Goal: Use online tool/utility: Utilize a website feature to perform a specific function

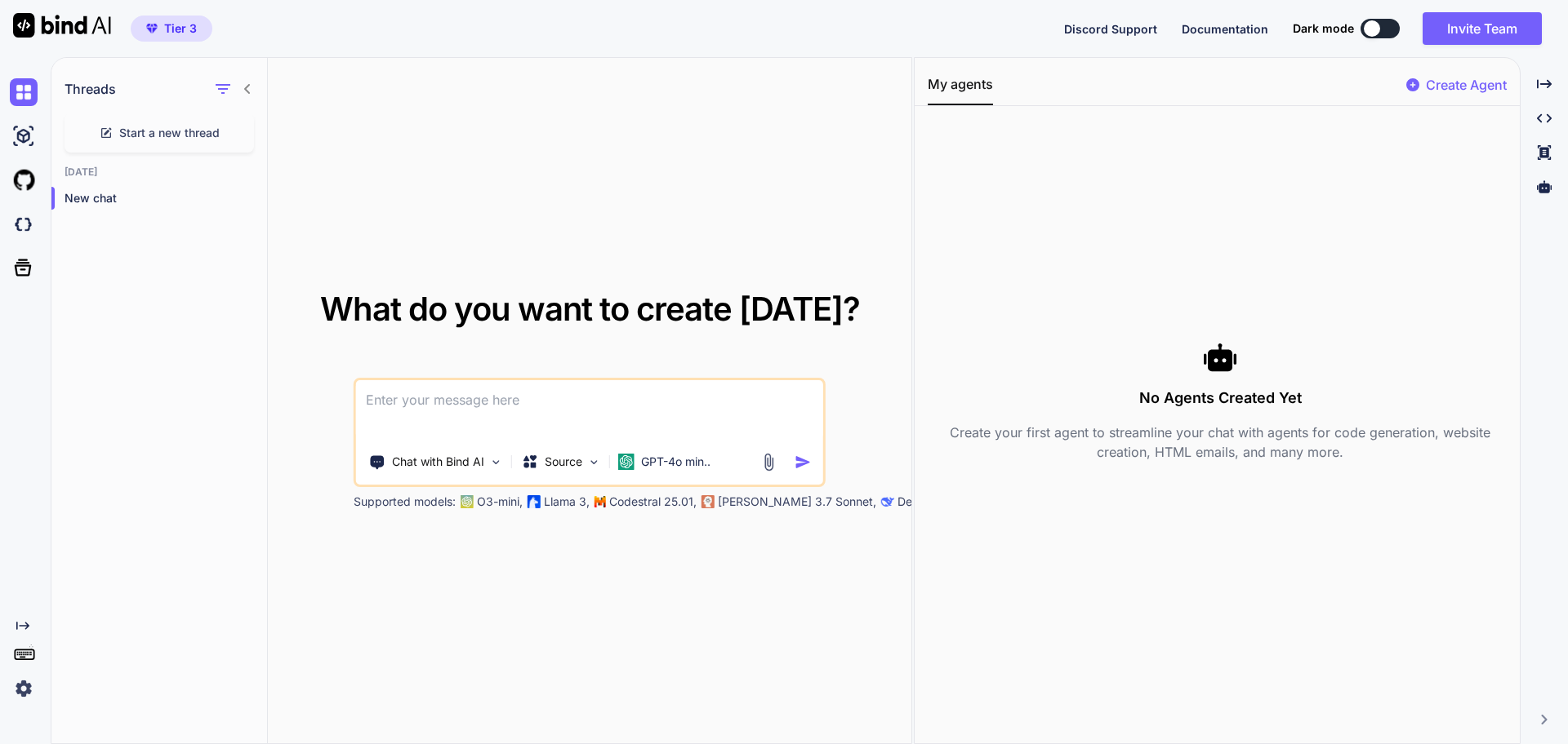
click at [519, 405] on textarea at bounding box center [589, 410] width 467 height 60
paste textarea "OUT US ADVANCED TREATMENTS BODY CONTOURING BODY TREATMENTS ENHANCERS FACIALS MA…"
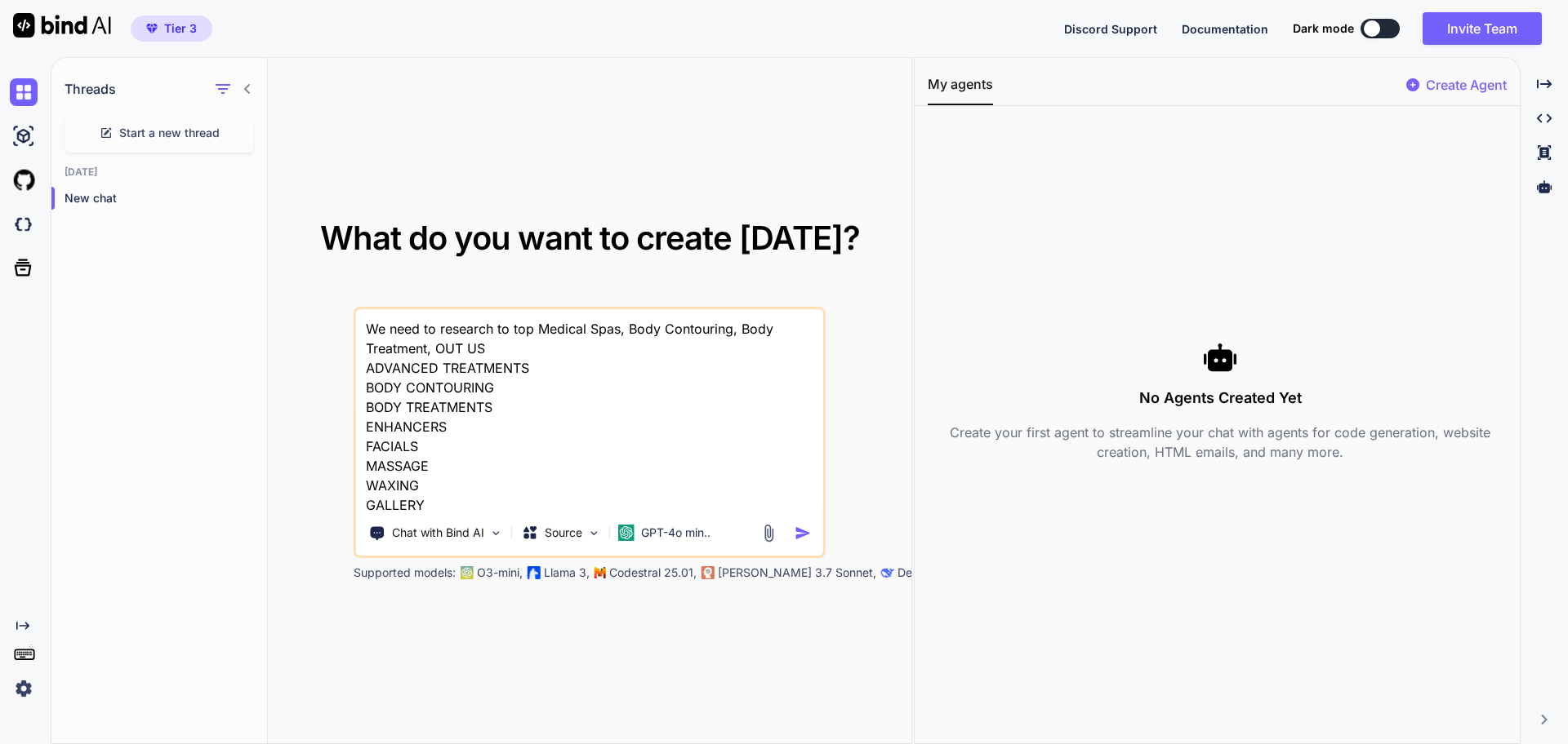
scroll to position [2, 0]
drag, startPoint x: 437, startPoint y: 353, endPoint x: 547, endPoint y: 338, distance: 111.0
click at [547, 338] on textarea "We need to research to top Medical Spas, Body Contouring, Body Treatment, OUT U…" at bounding box center [589, 410] width 467 height 203
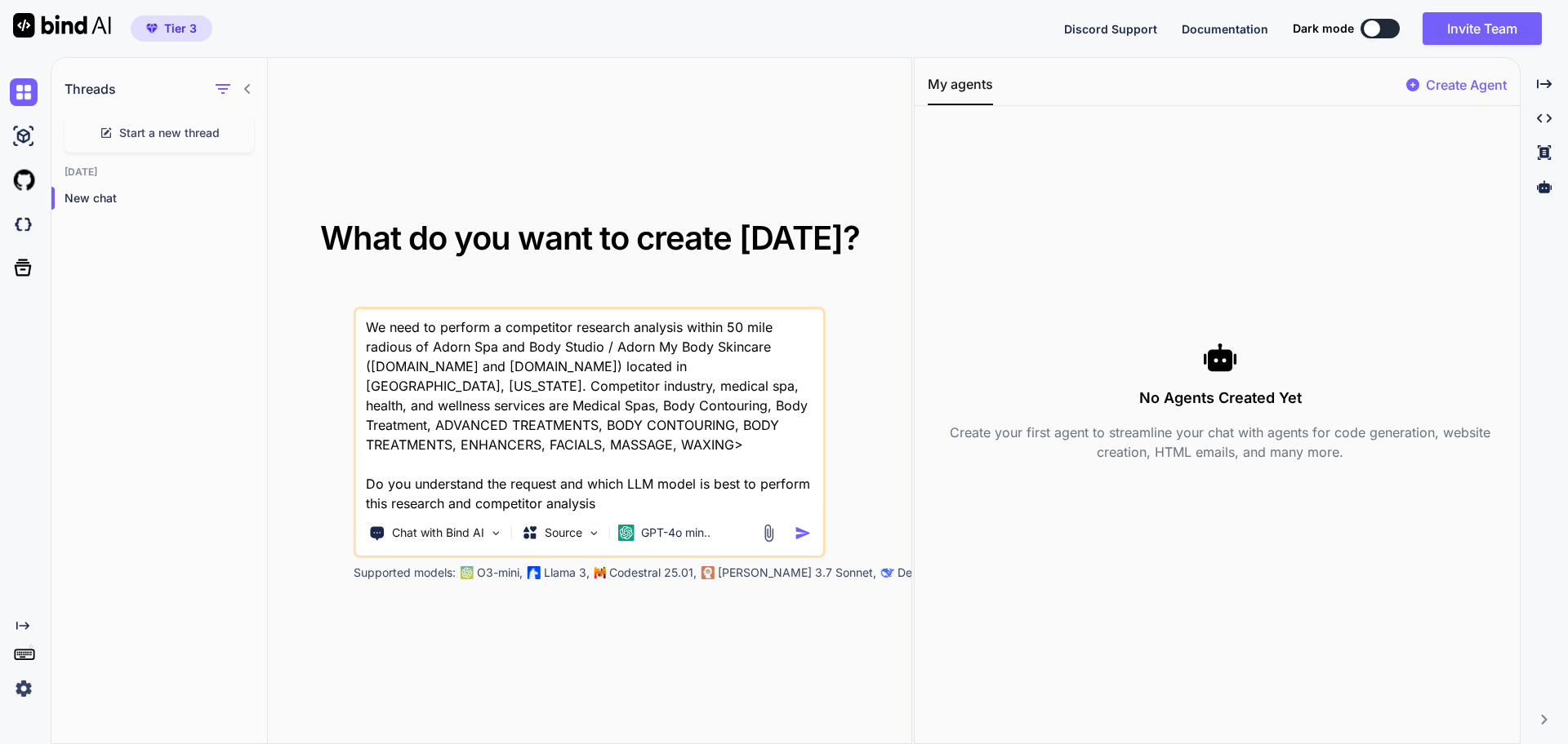
type textarea "We need to perform a competitor research analysis within 50 mile radious of Ado…"
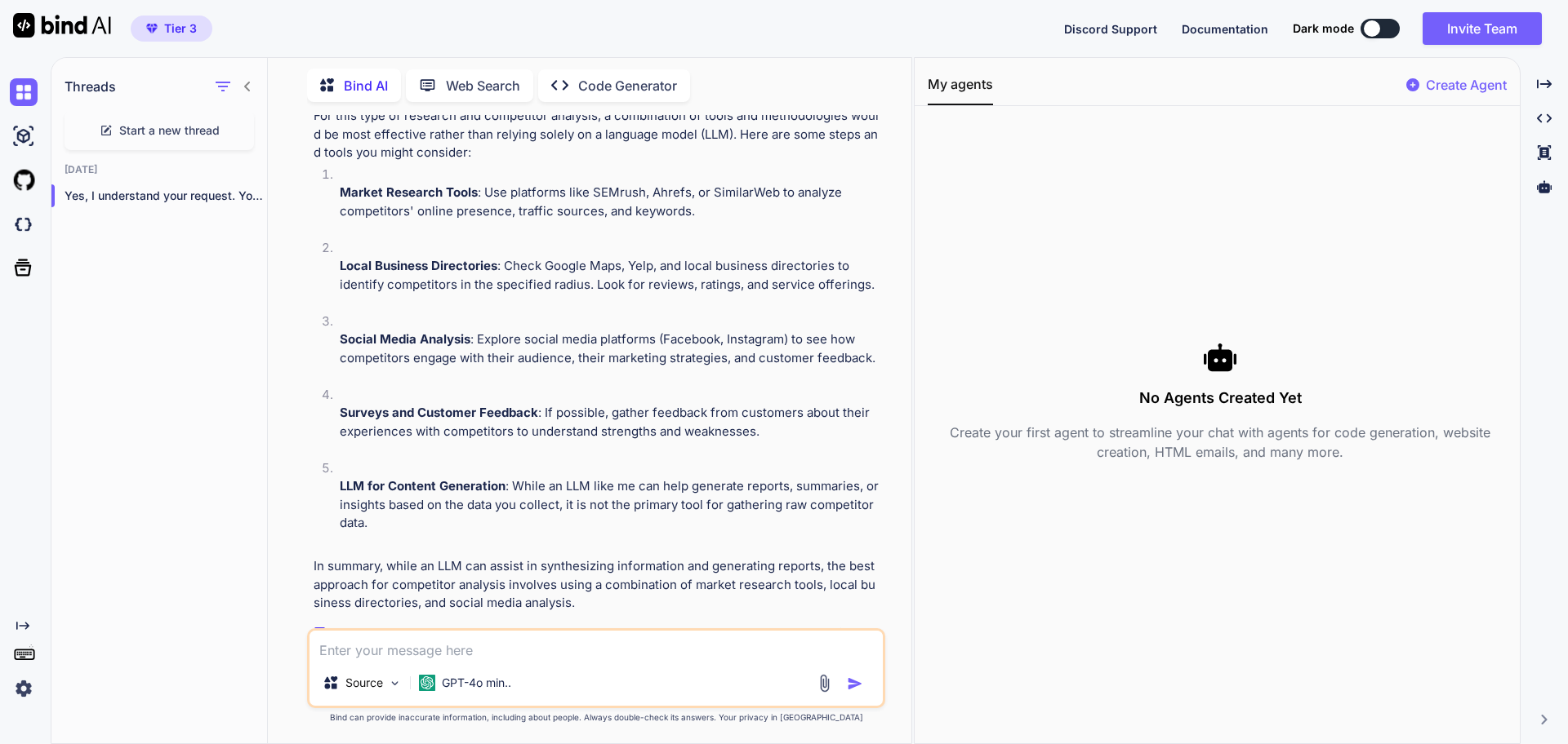
scroll to position [292, 0]
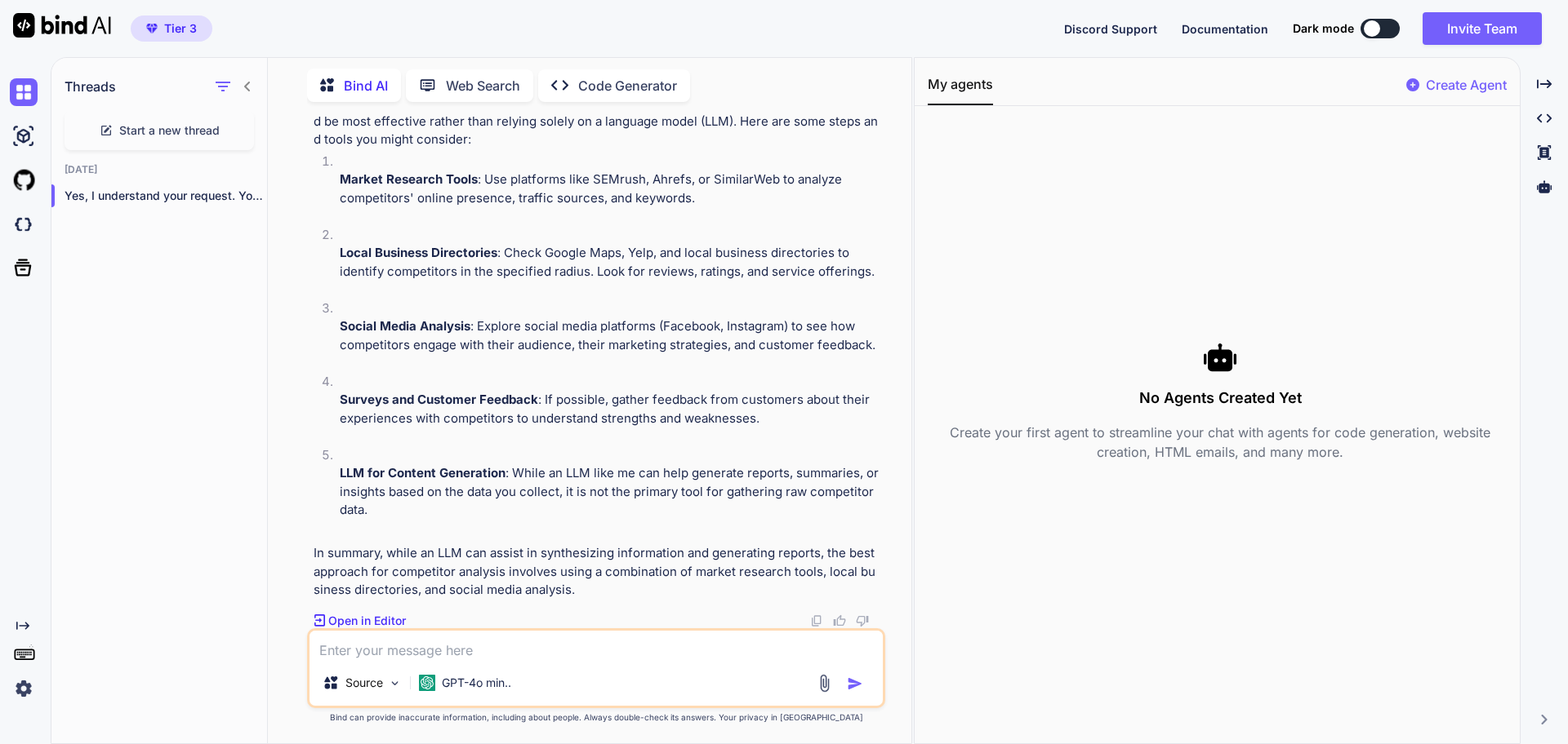
click at [394, 620] on p "Open in Editor" at bounding box center [367, 621] width 77 height 16
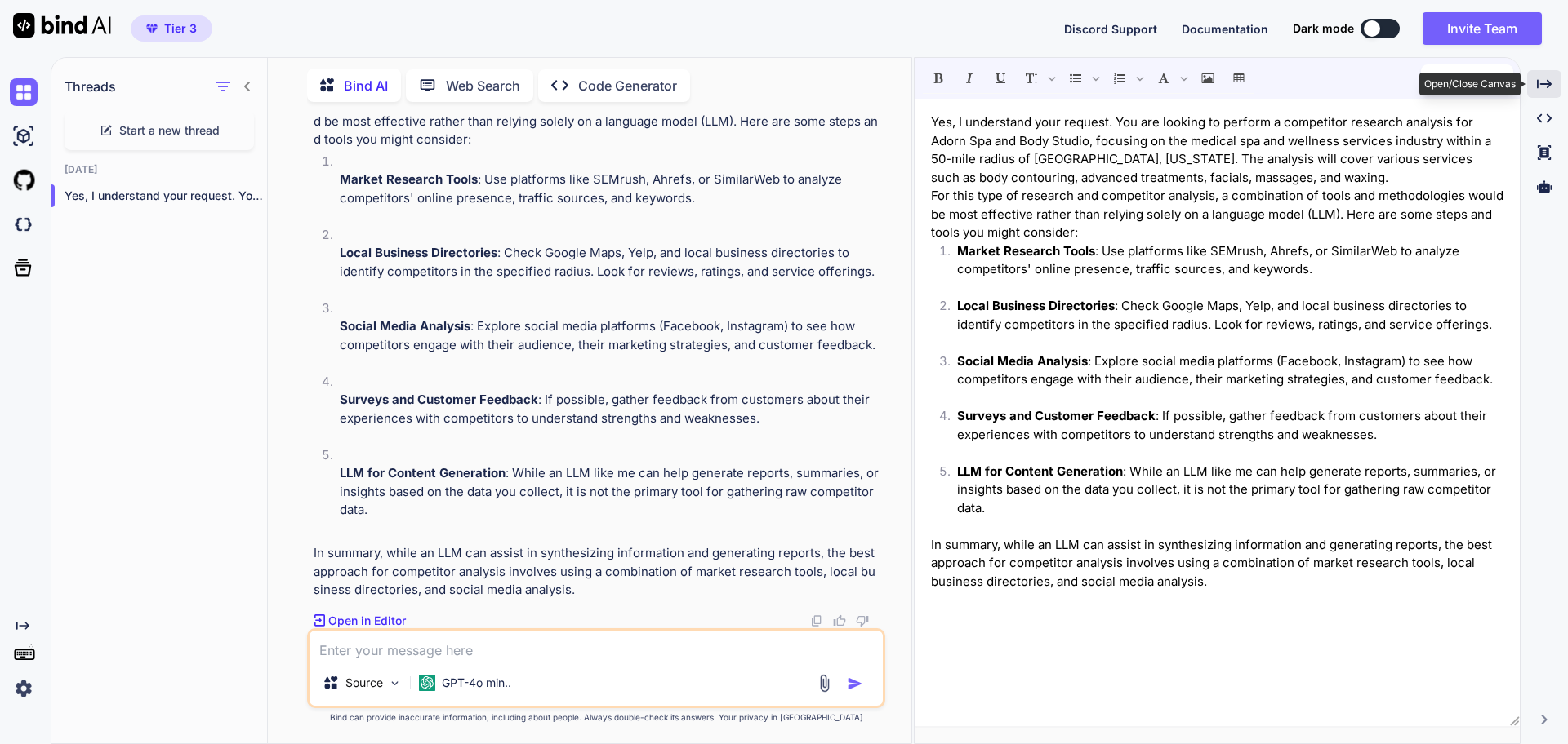
click at [1549, 86] on icon at bounding box center [1544, 83] width 15 height 9
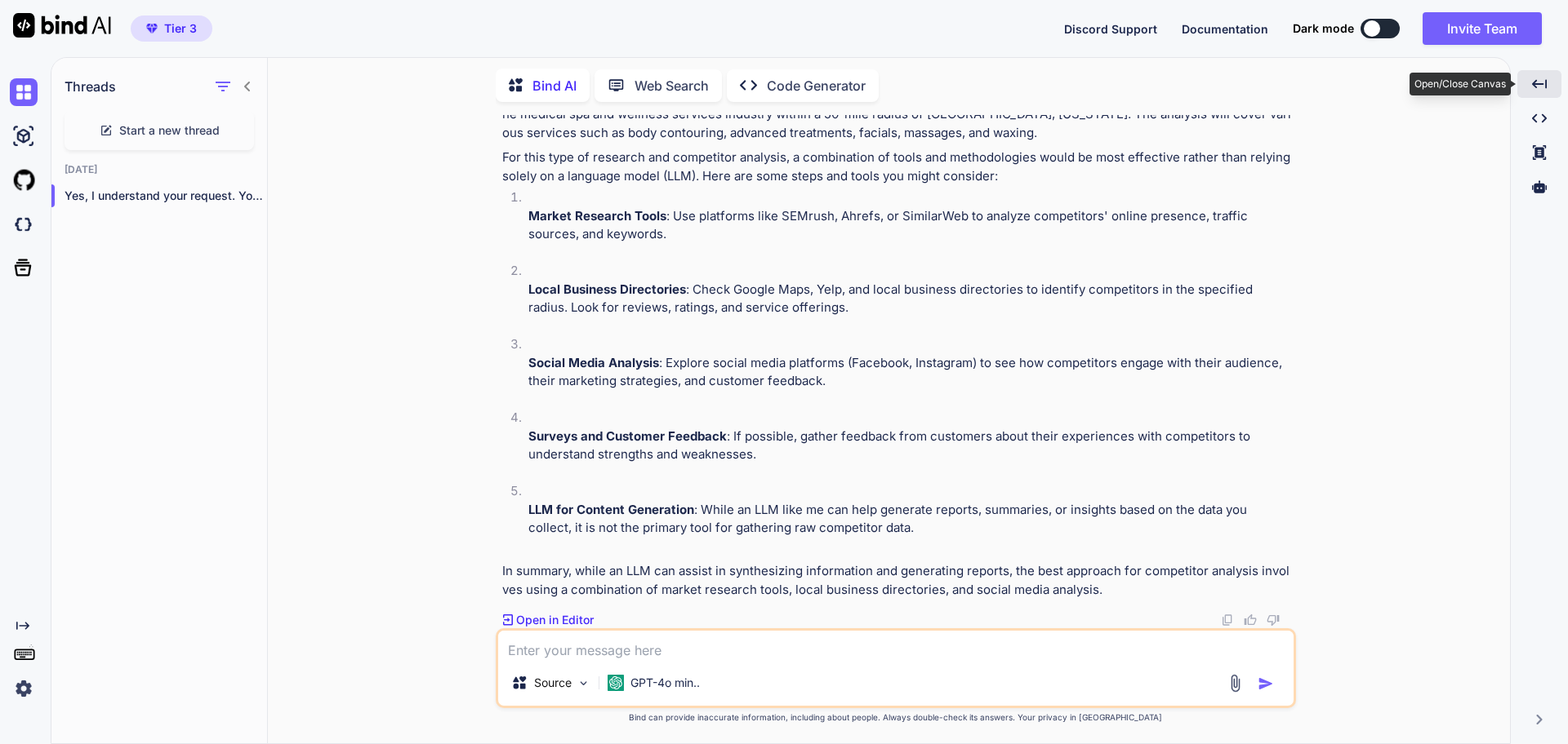
click at [1540, 84] on icon "Created with Pixso." at bounding box center [1539, 84] width 15 height 15
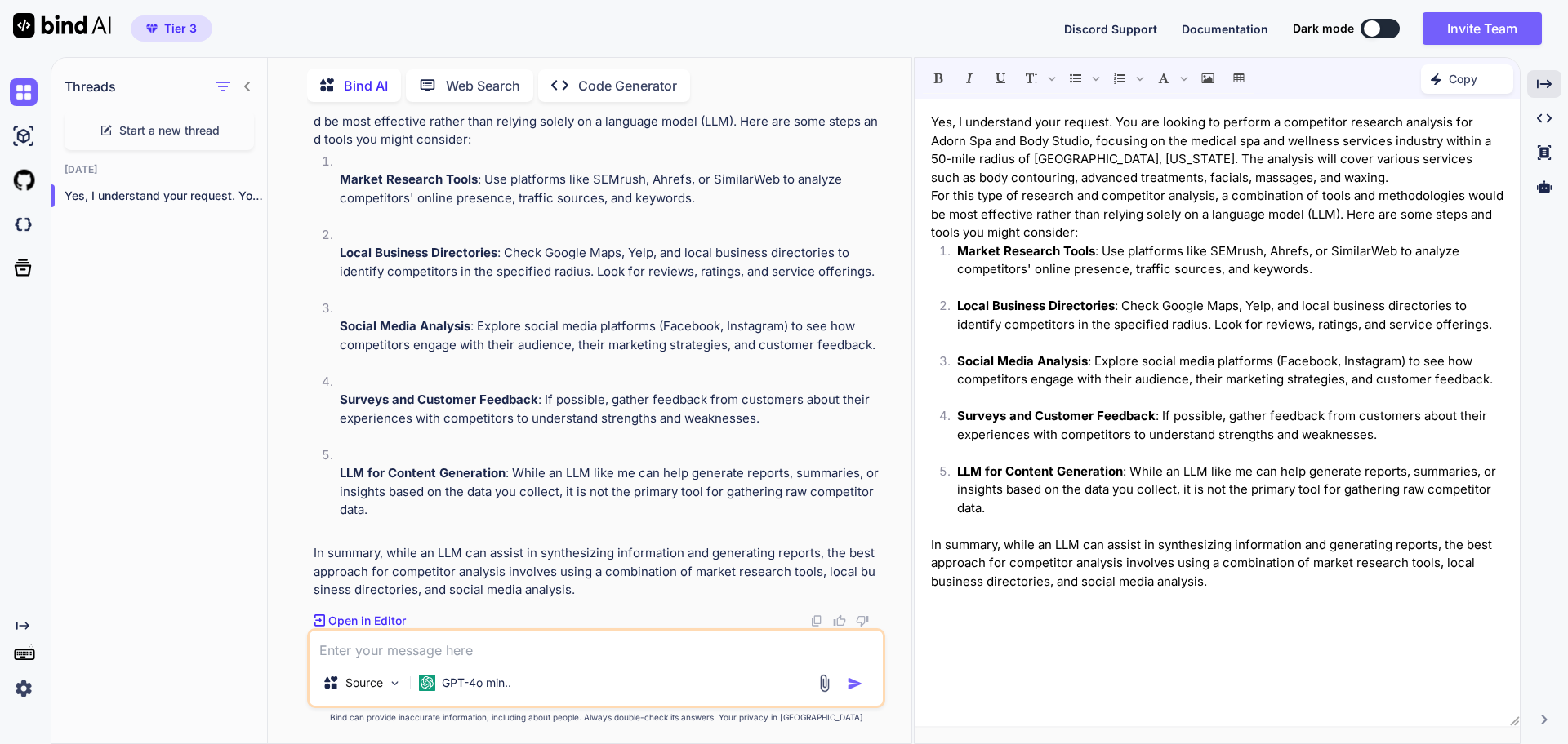
click at [454, 76] on p "Web Search" at bounding box center [483, 86] width 74 height 20
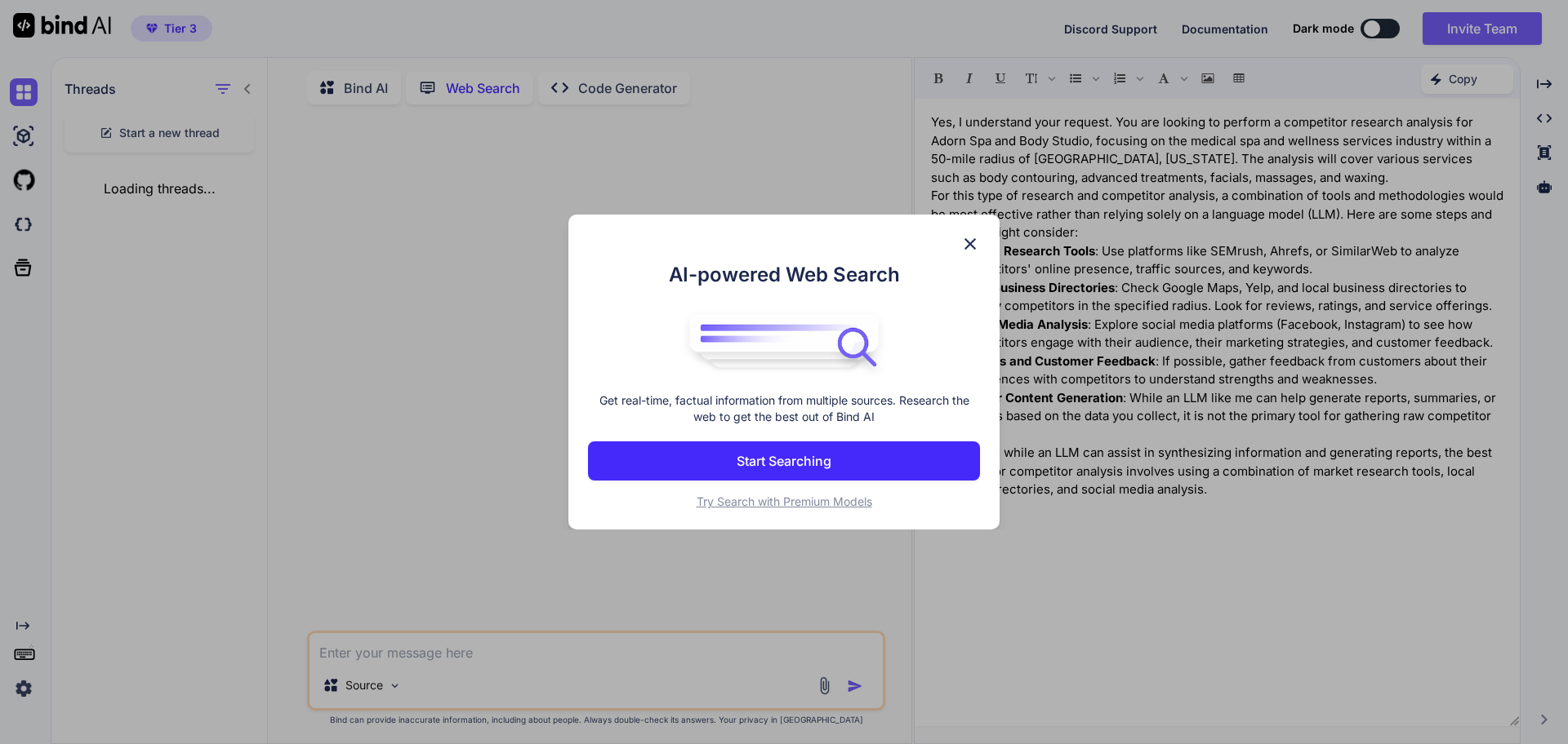
scroll to position [7, 0]
click at [772, 505] on span "Try Search with Premium Models" at bounding box center [784, 501] width 176 height 14
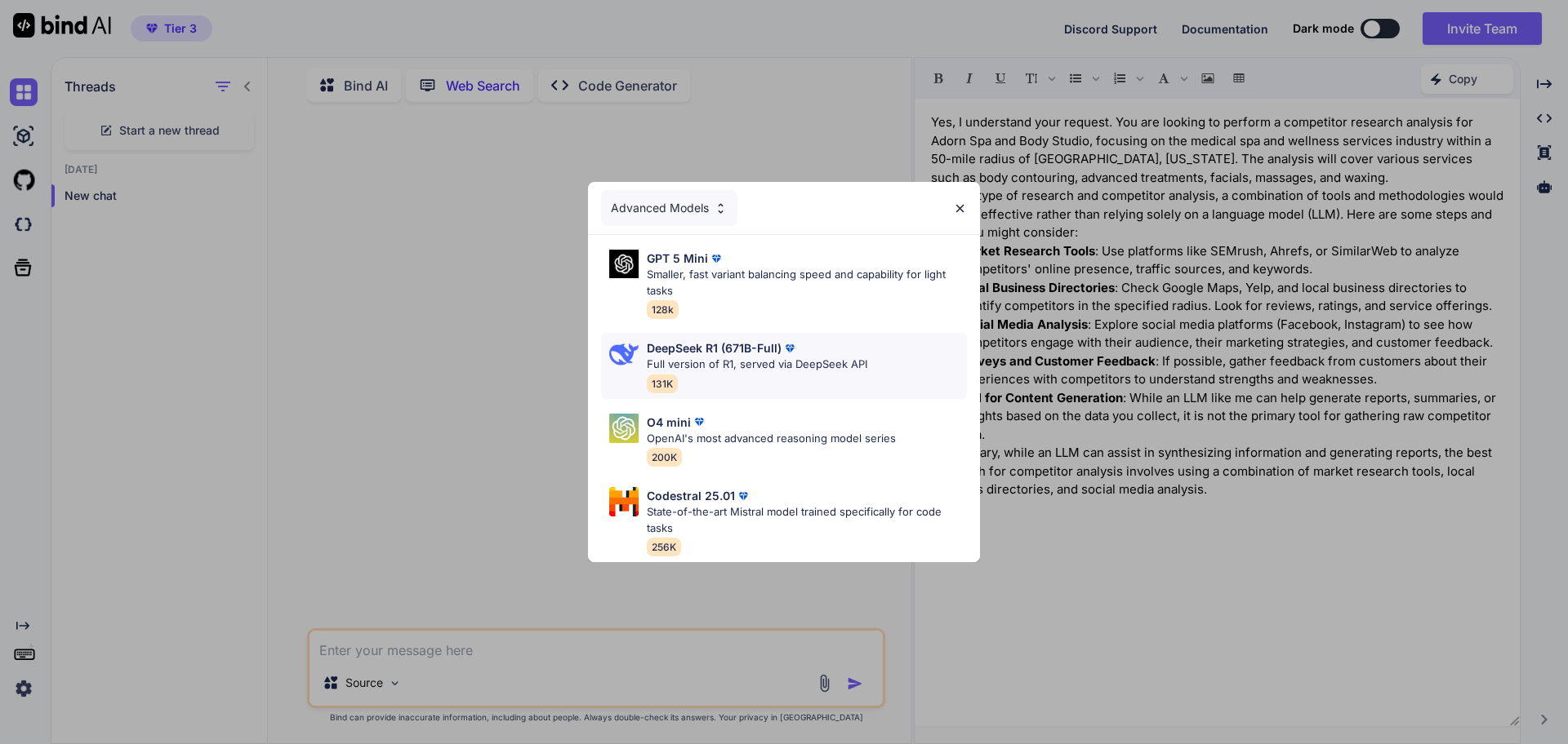
click at [721, 360] on p "Full version of R1, served via DeepSeek API" at bounding box center [756, 365] width 220 height 16
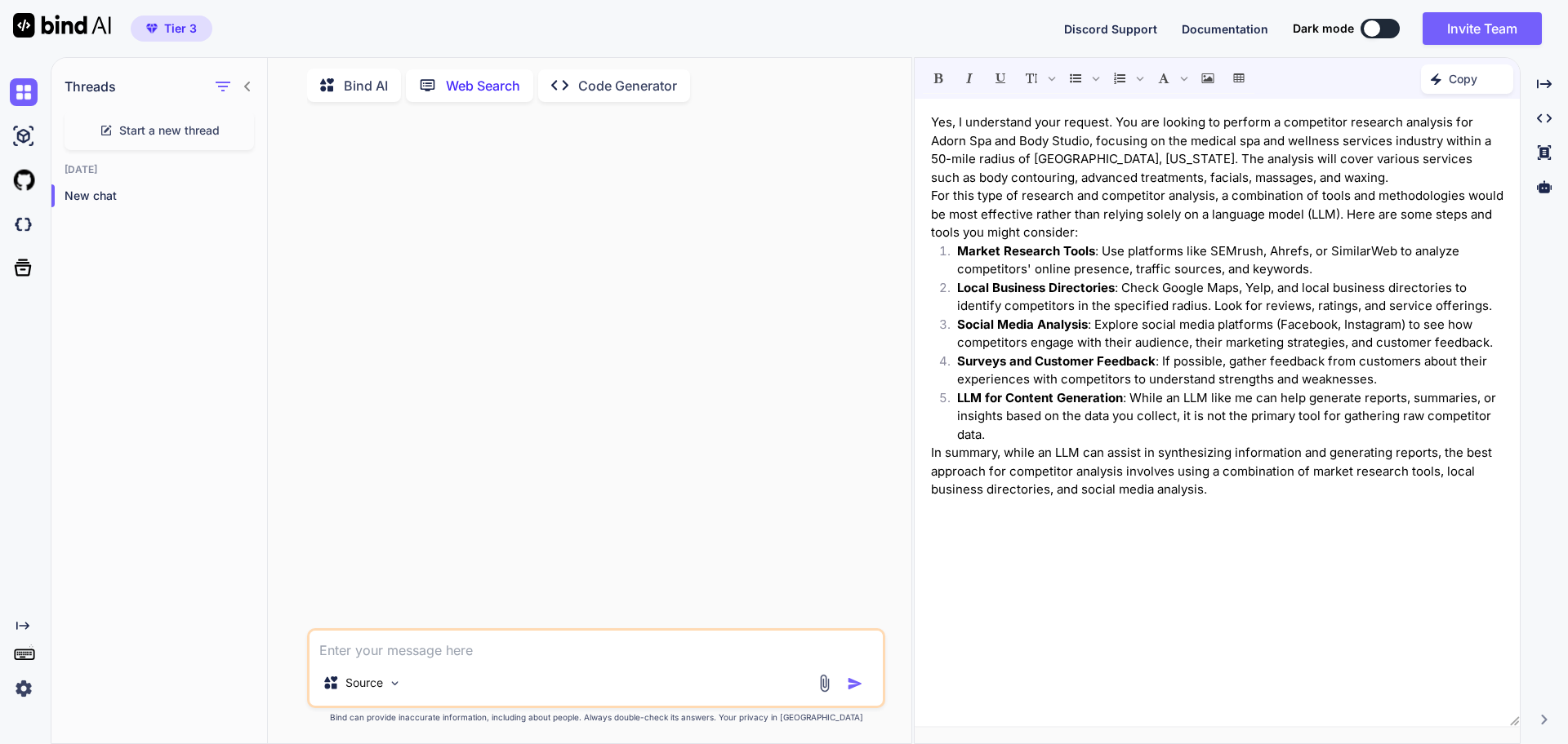
click at [372, 87] on p "Bind AI" at bounding box center [365, 86] width 44 height 20
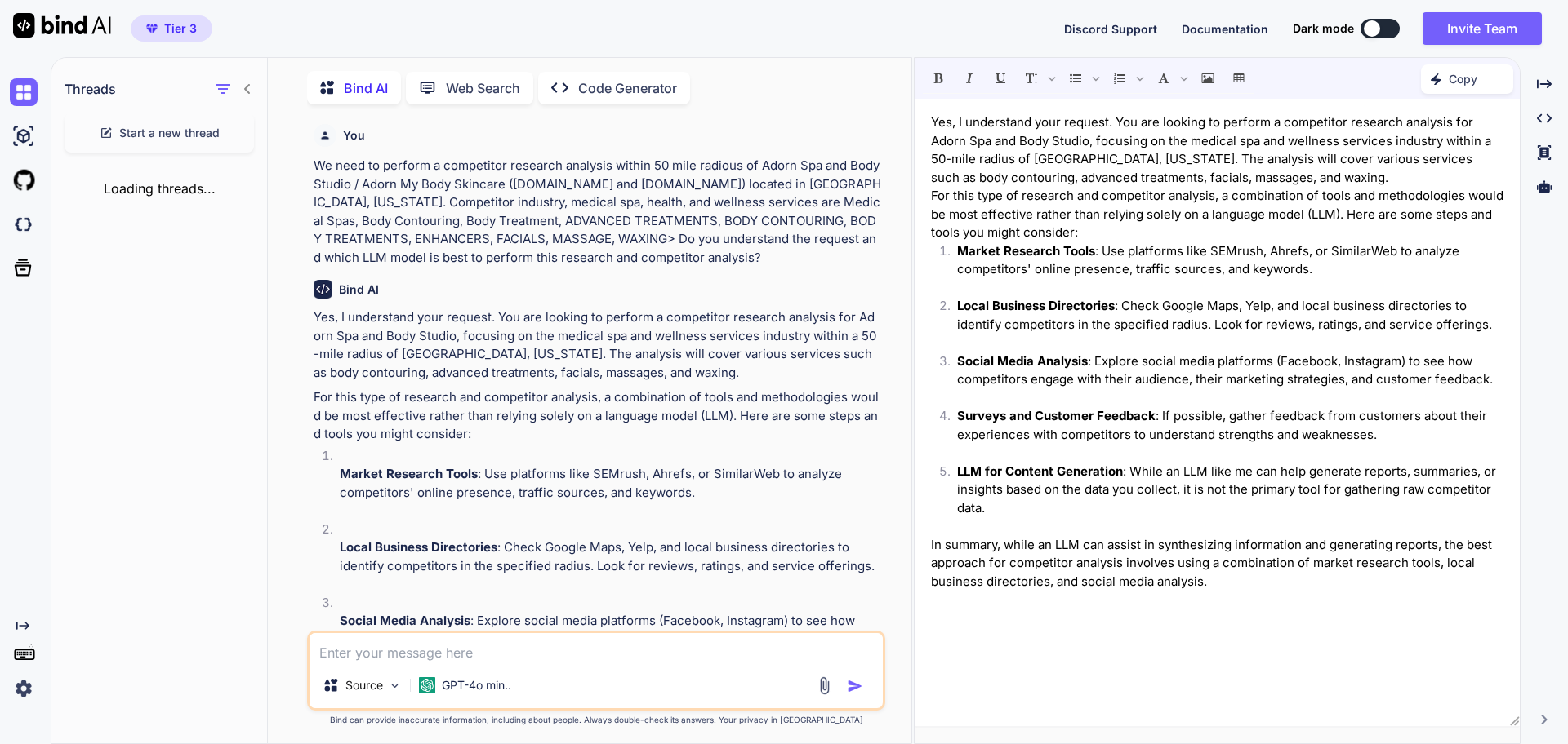
scroll to position [7, 0]
click at [392, 218] on p "We need to perform a competitor research analysis within 50 mile radious of Ado…" at bounding box center [597, 209] width 568 height 110
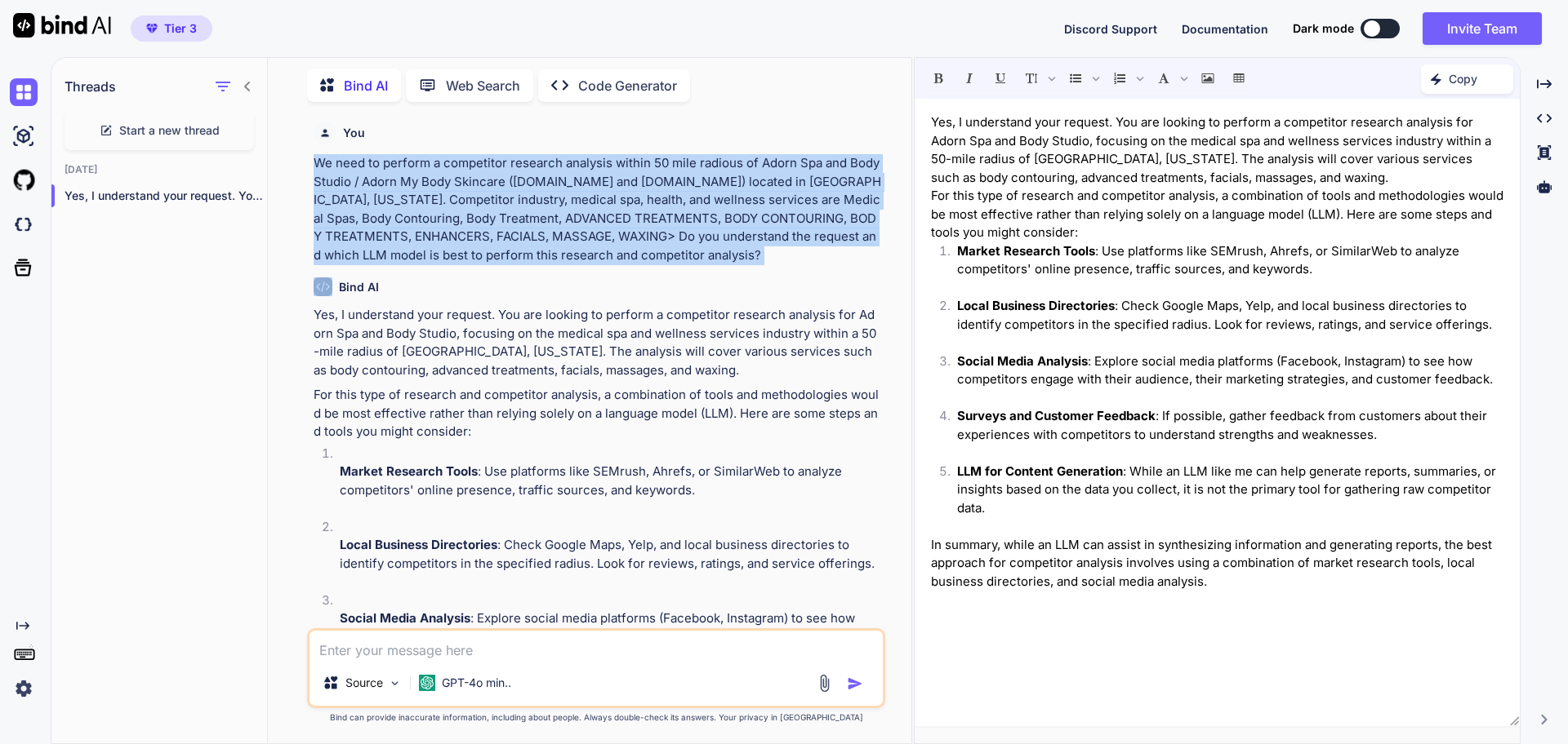
click at [392, 218] on p "We need to perform a competitor research analysis within 50 mile radious of Ado…" at bounding box center [597, 209] width 568 height 110
copy p "We need to perform a competitor research analysis within 50 mile radious of Ado…"
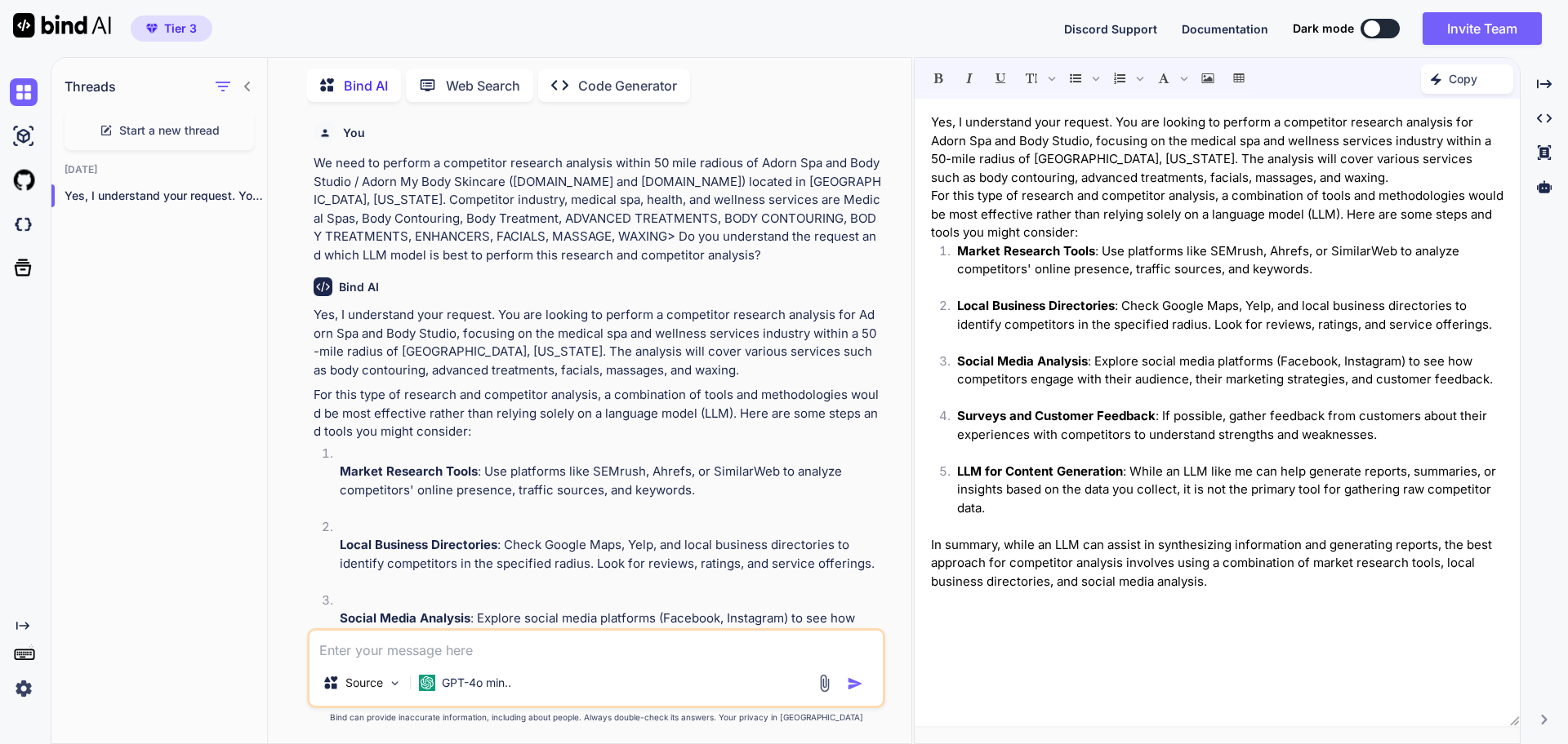
click at [584, 76] on p "Code Generator" at bounding box center [627, 86] width 99 height 20
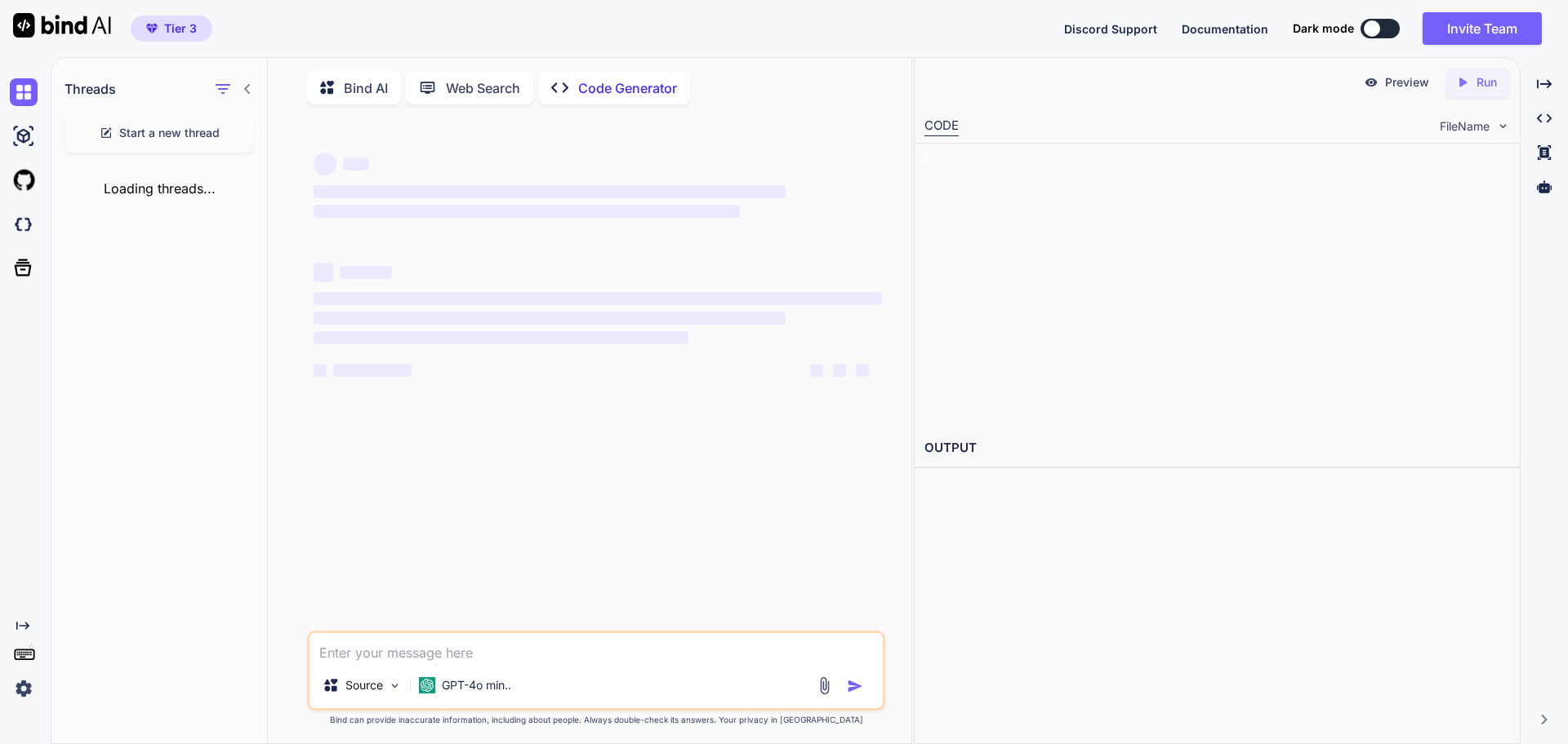
click at [486, 78] on p "Web Search" at bounding box center [483, 88] width 74 height 20
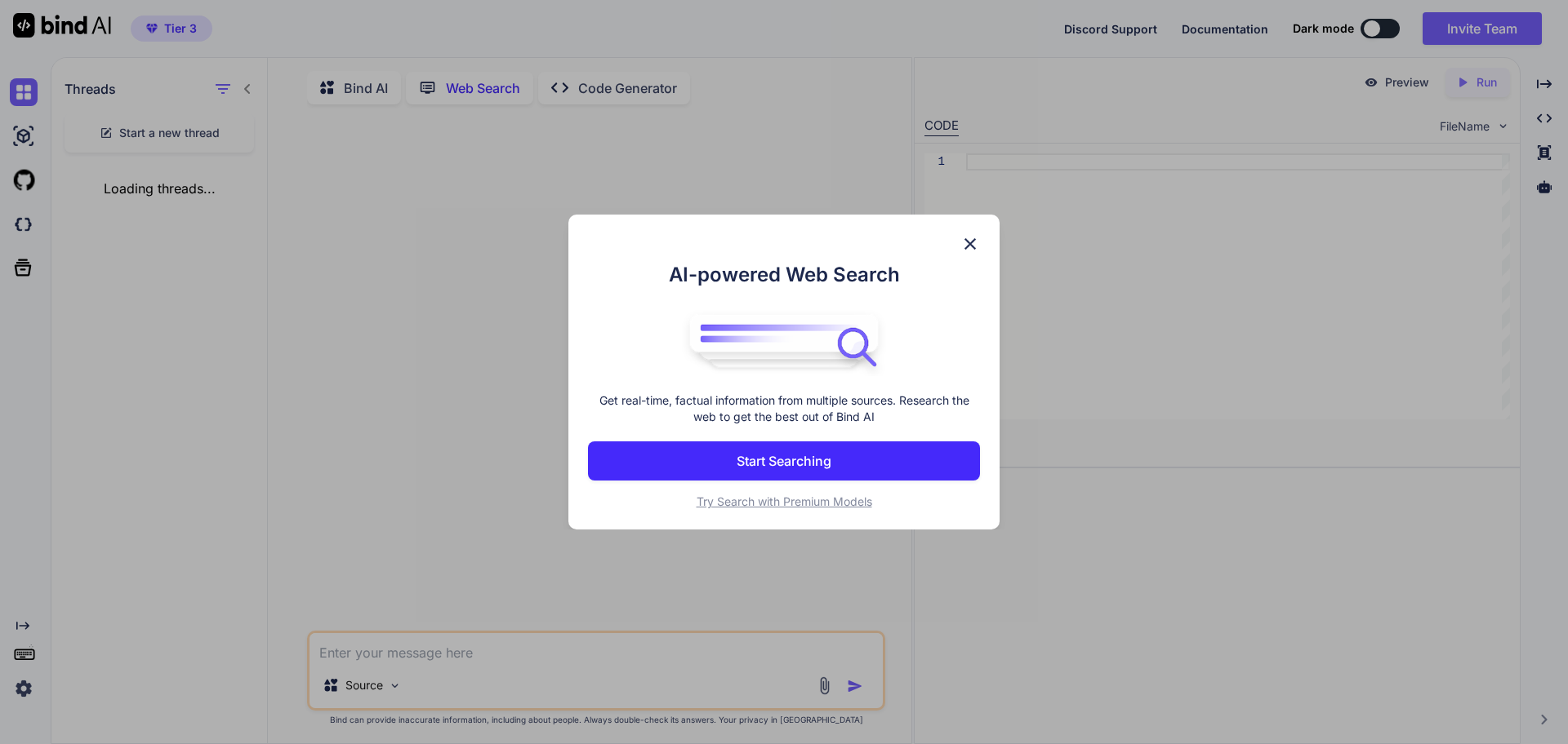
scroll to position [7, 0]
click at [726, 506] on span "Try Search with Premium Models" at bounding box center [784, 501] width 176 height 14
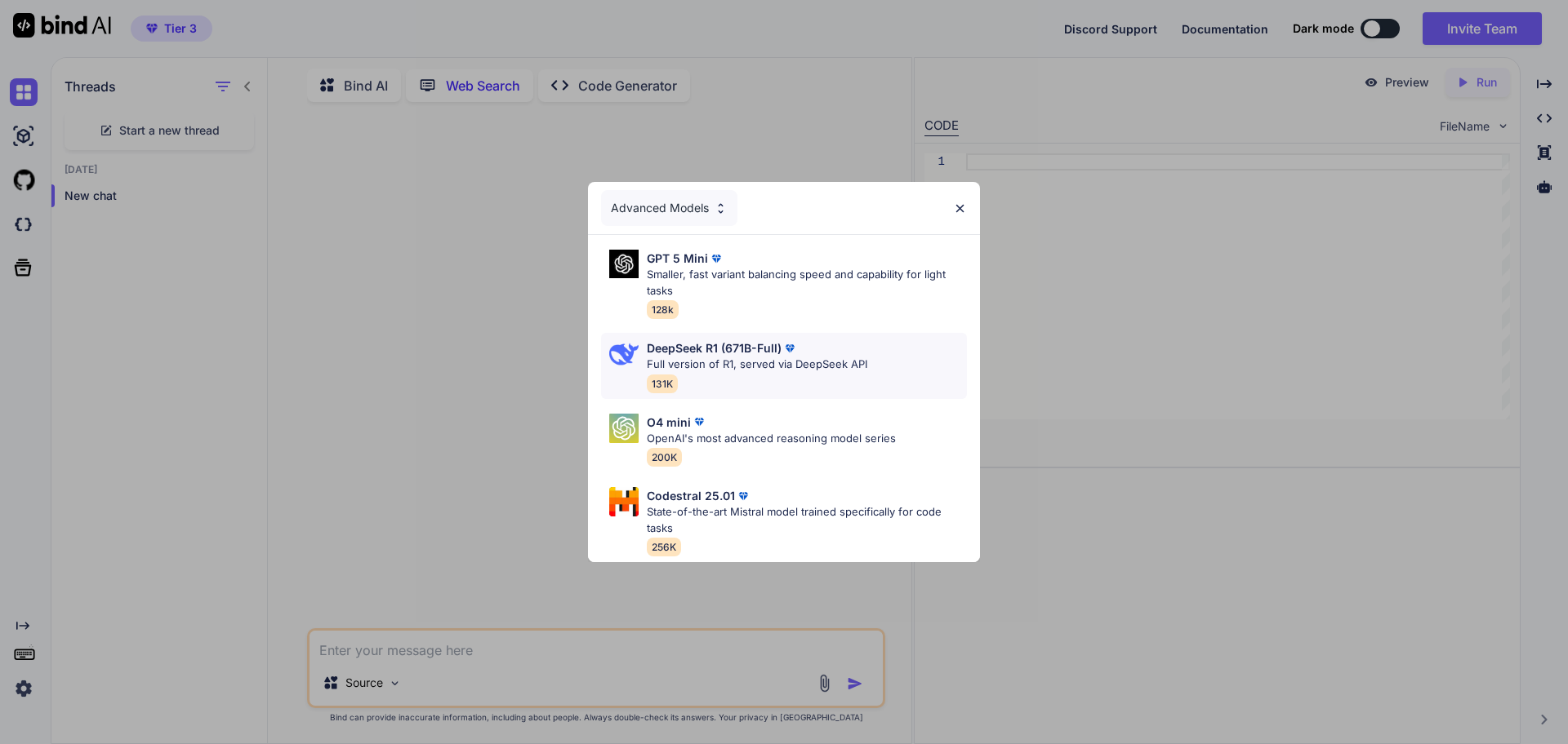
click at [741, 357] on p "Full version of R1, served via DeepSeek API" at bounding box center [756, 365] width 220 height 16
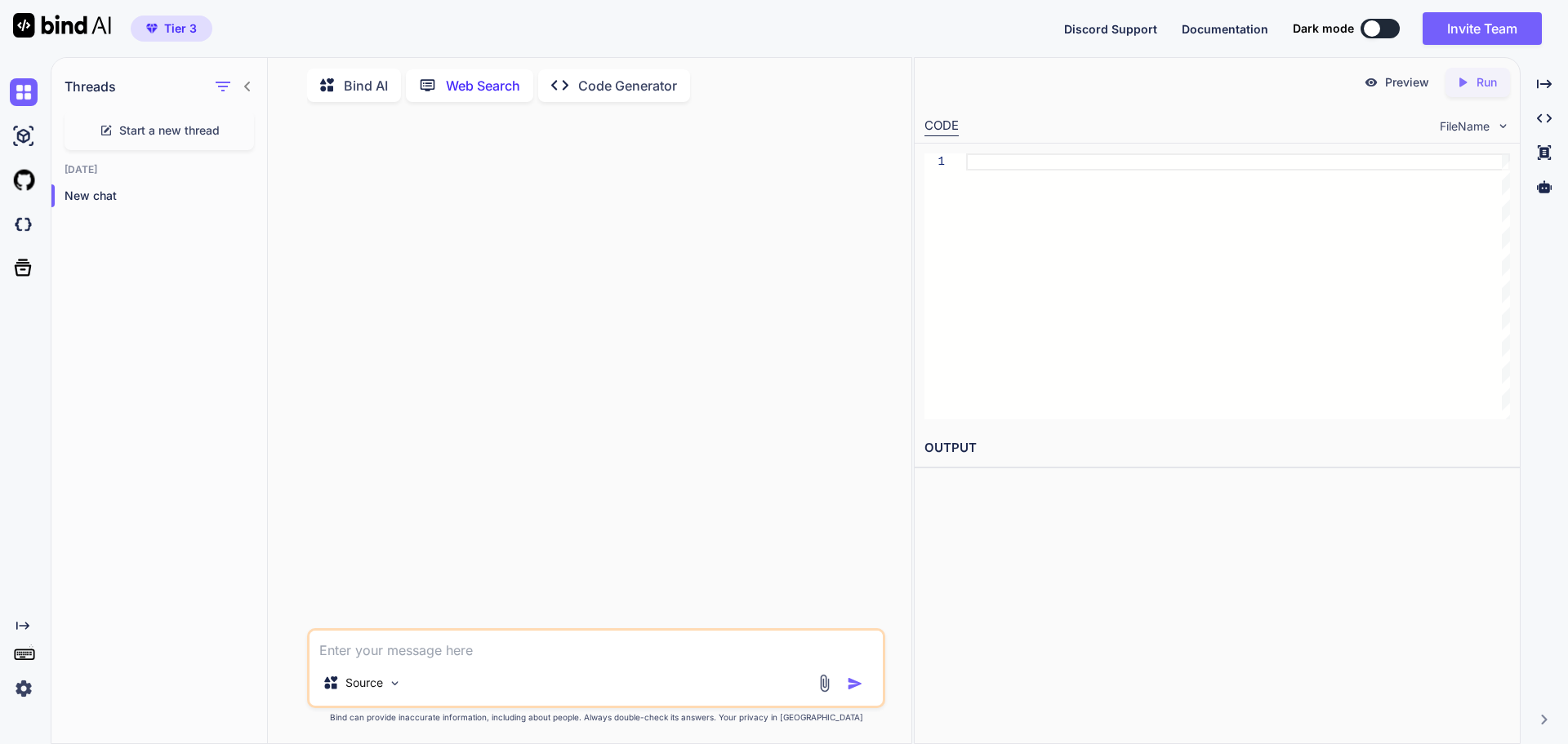
click at [429, 651] on textarea at bounding box center [595, 646] width 573 height 30
paste textarea "We need to perform a competitor research analysis within 50 mile radious of Ado…"
type textarea "We need to perform a competitor research analysis within 50 mile radious of Ado…"
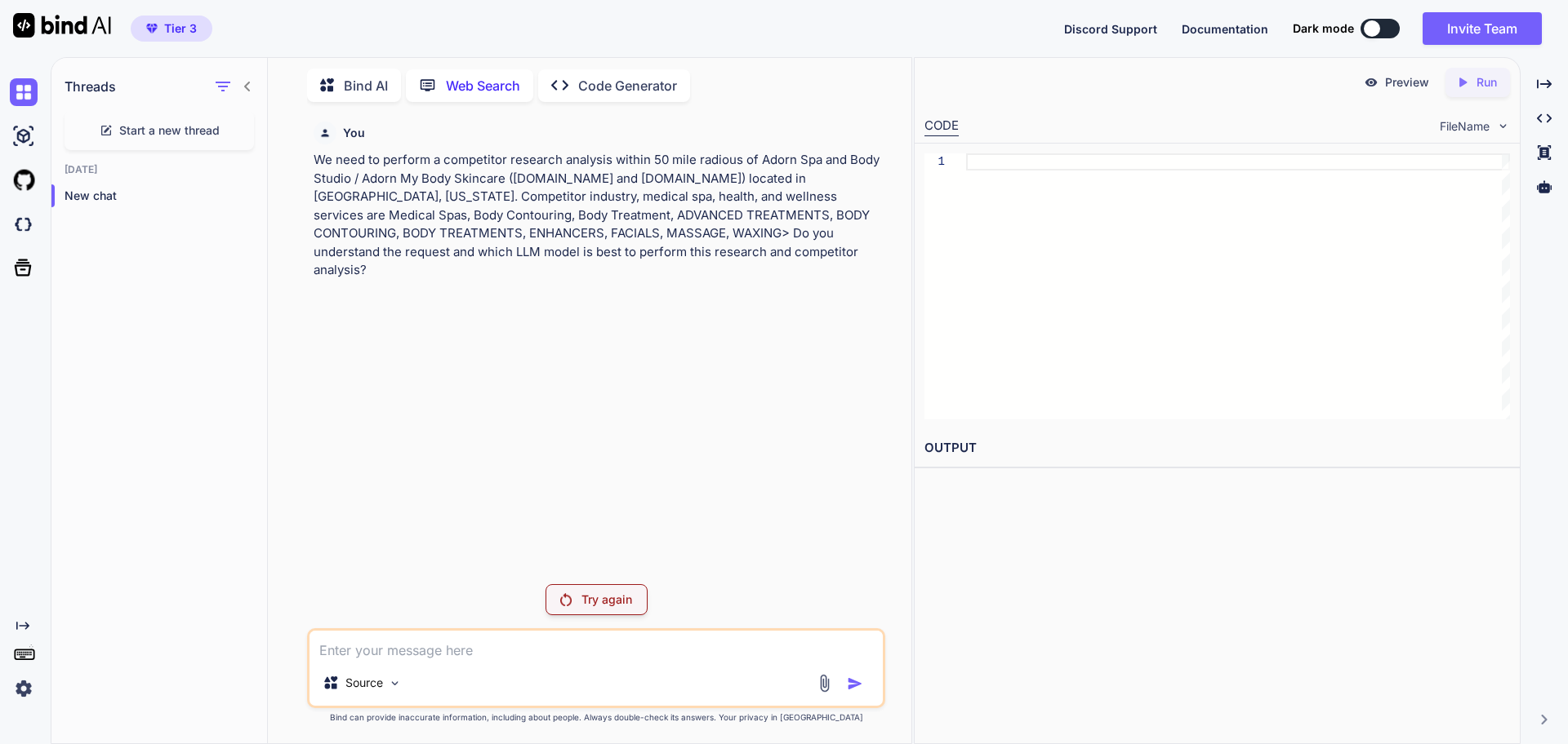
click at [584, 600] on p "Try again" at bounding box center [606, 600] width 50 height 16
drag, startPoint x: 701, startPoint y: 244, endPoint x: 778, endPoint y: 238, distance: 77.2
click at [707, 241] on p "We need to perform a competitor research analysis within 50 mile radious of Ado…" at bounding box center [597, 215] width 568 height 129
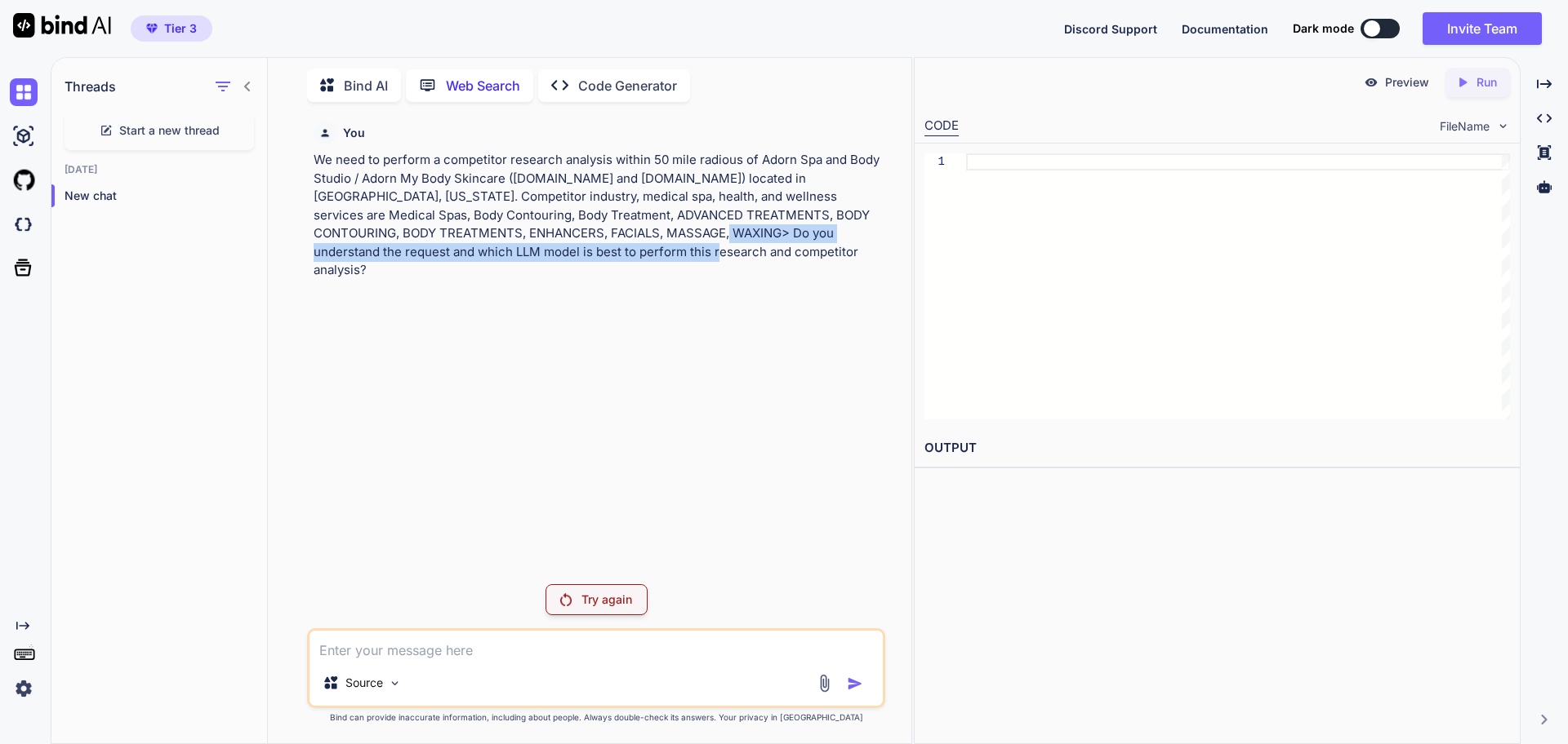
click at [808, 237] on p "We need to perform a competitor research analysis within 50 mile radious of Ado…" at bounding box center [597, 215] width 568 height 129
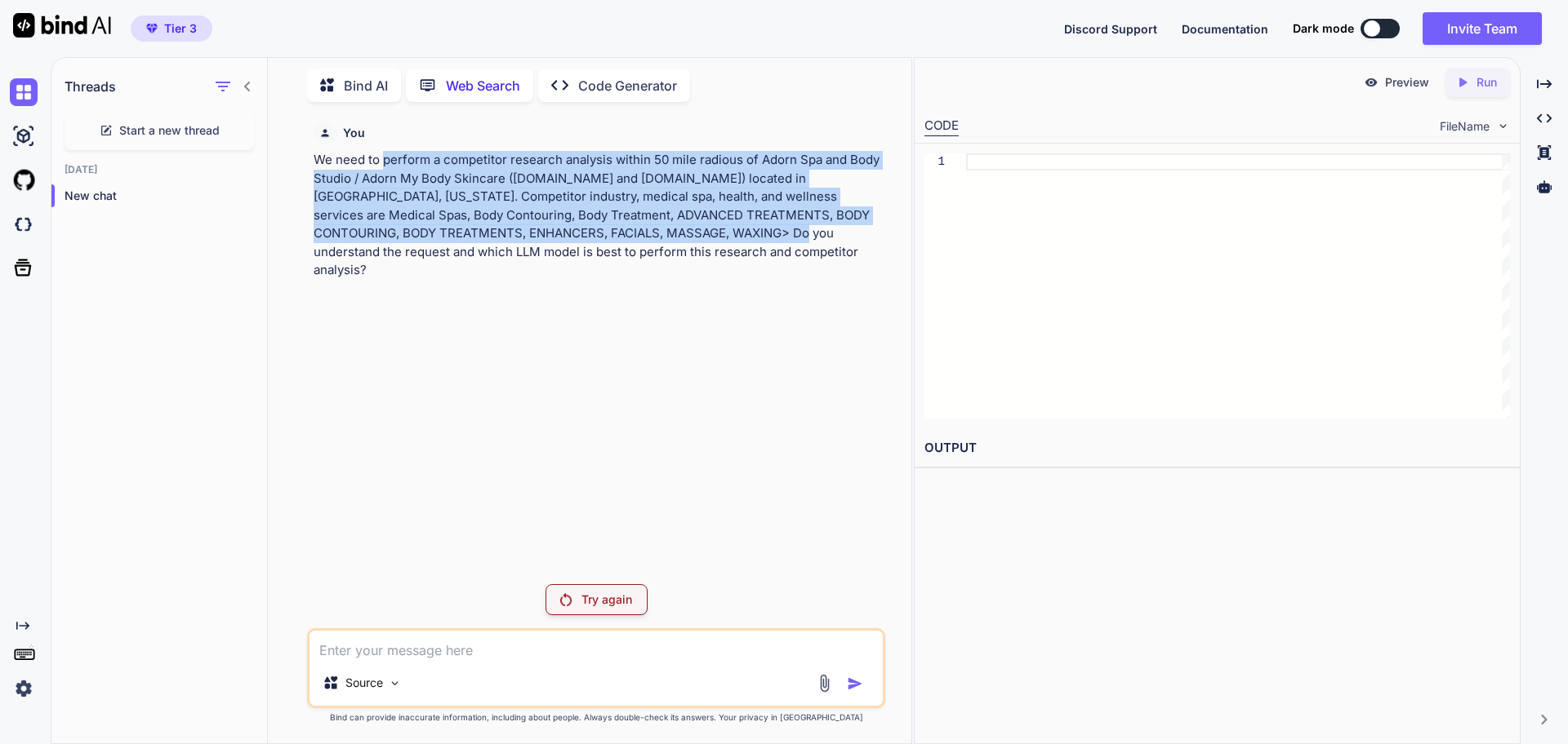
drag, startPoint x: 783, startPoint y: 227, endPoint x: 383, endPoint y: 168, distance: 404.3
click at [383, 168] on p "We need to perform a competitor research analysis within 50 mile radious of Ado…" at bounding box center [597, 215] width 568 height 129
copy p "perform a competitor research analysis within 50 mile radious of Adorn Spa and …"
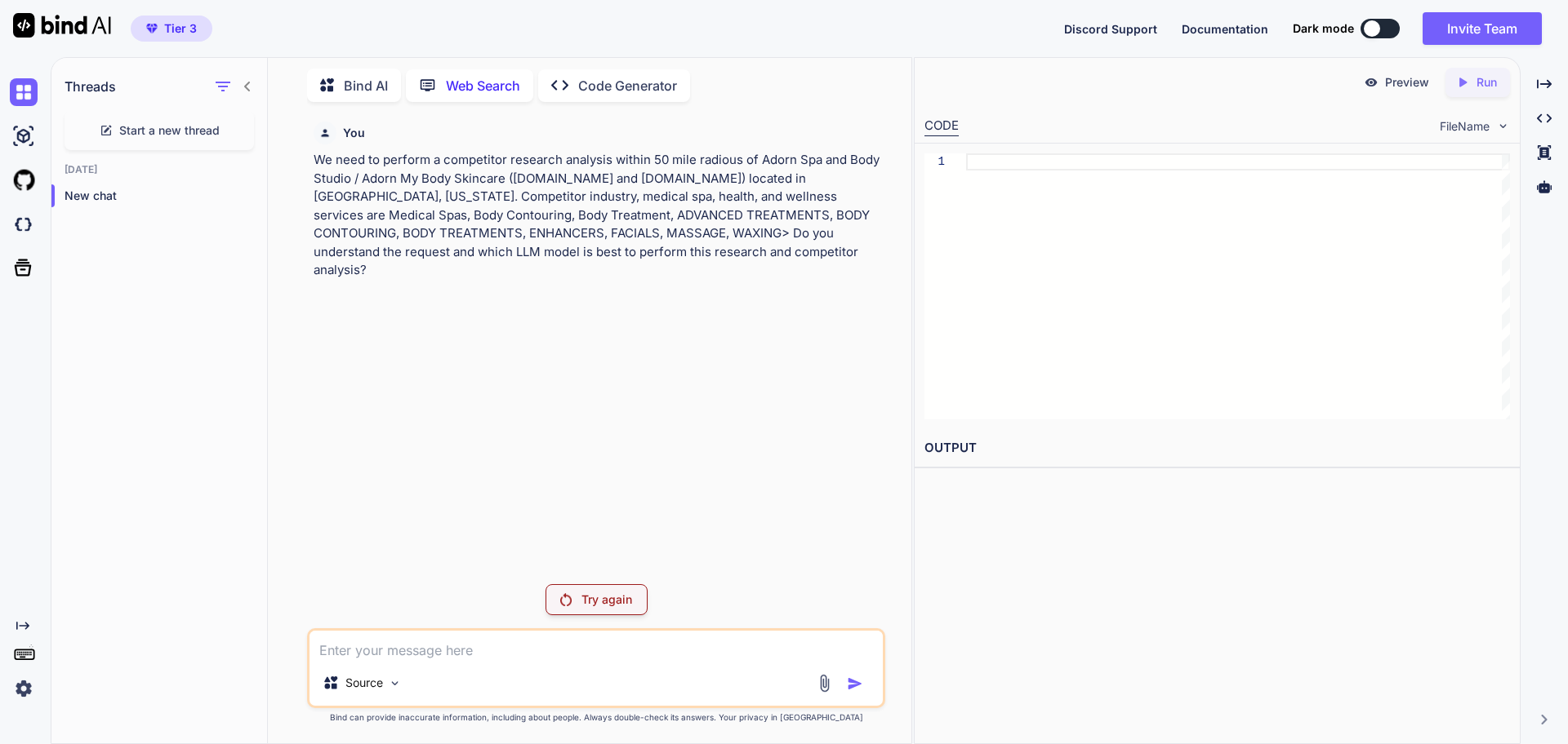
click at [354, 647] on textarea at bounding box center [595, 646] width 573 height 30
paste textarea "perform a competitor research analysis within 50 mile radious of Adorn Spa and …"
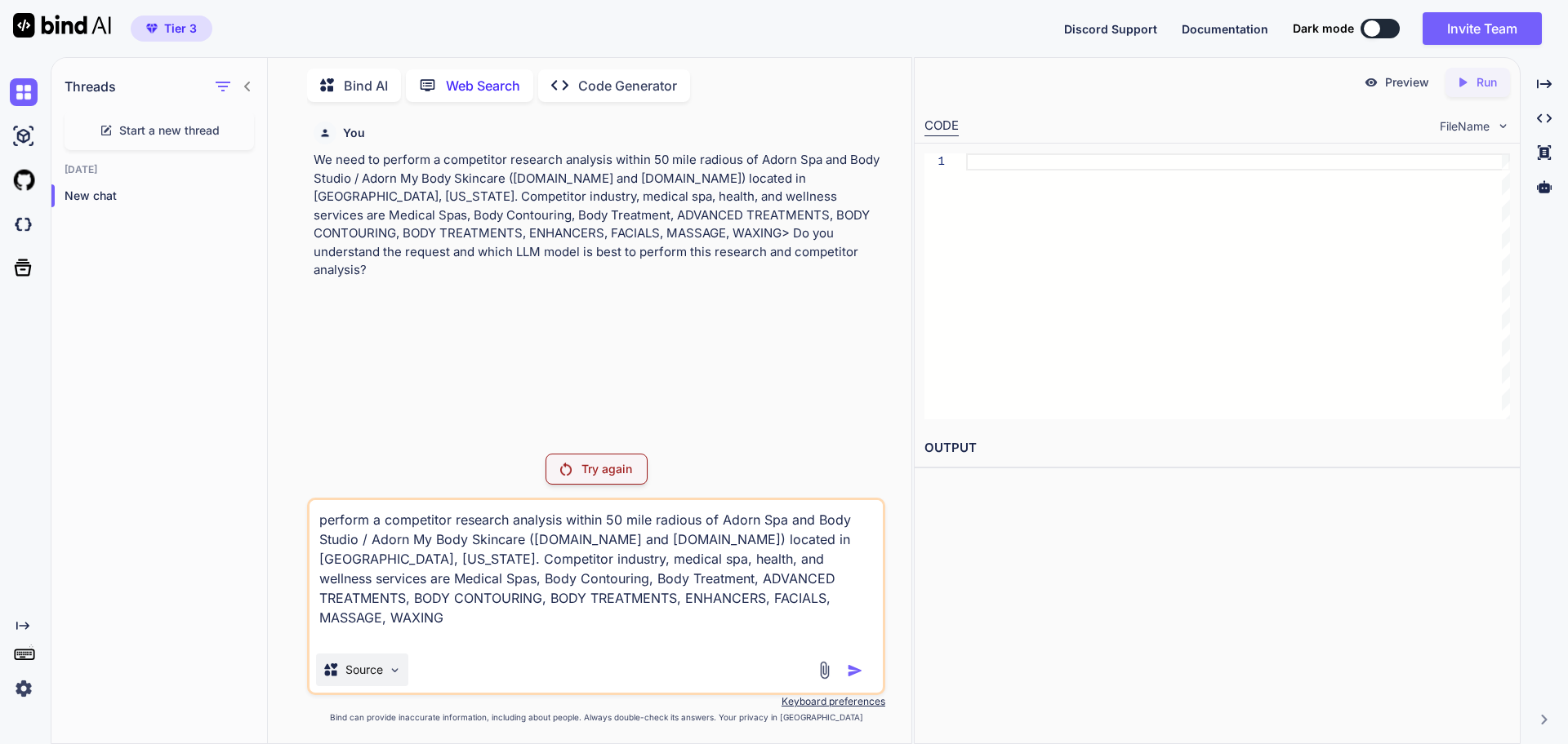
type textarea "perform a competitor research analysis within 50 mile radious of Adorn Spa and …"
click at [373, 670] on p "Source" at bounding box center [364, 670] width 38 height 16
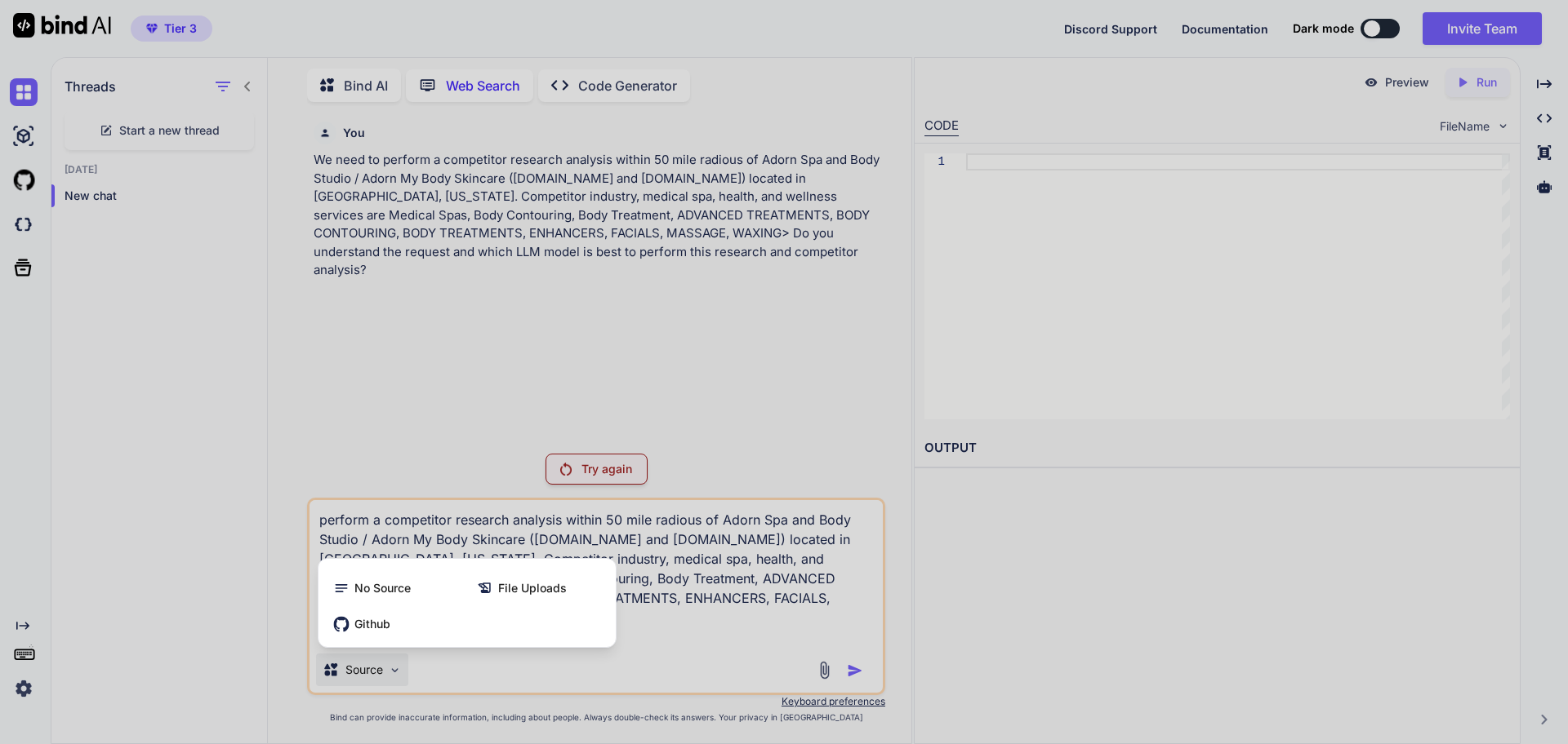
click at [866, 678] on div at bounding box center [784, 372] width 1568 height 744
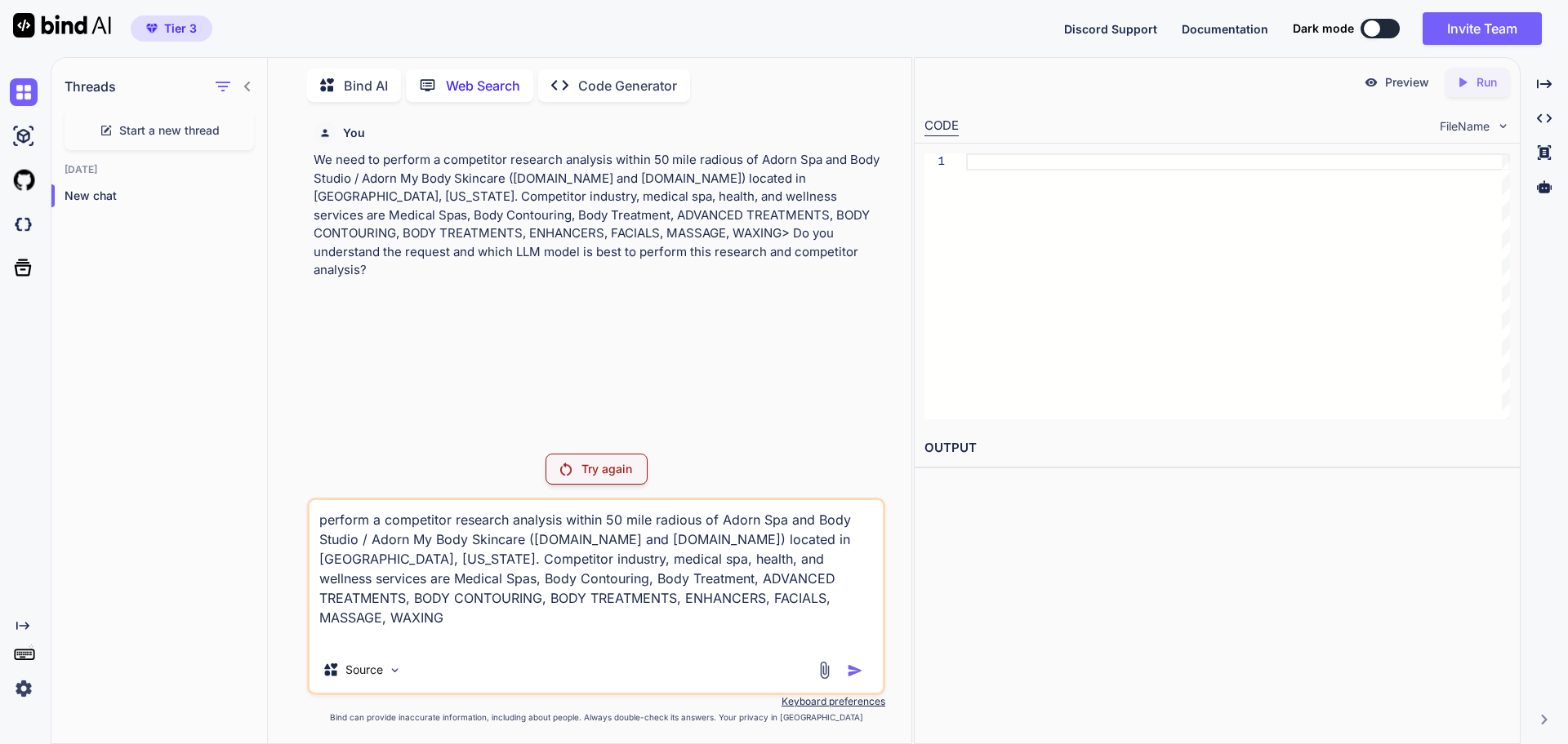
click at [26, 24] on img at bounding box center [62, 26] width 98 height 25
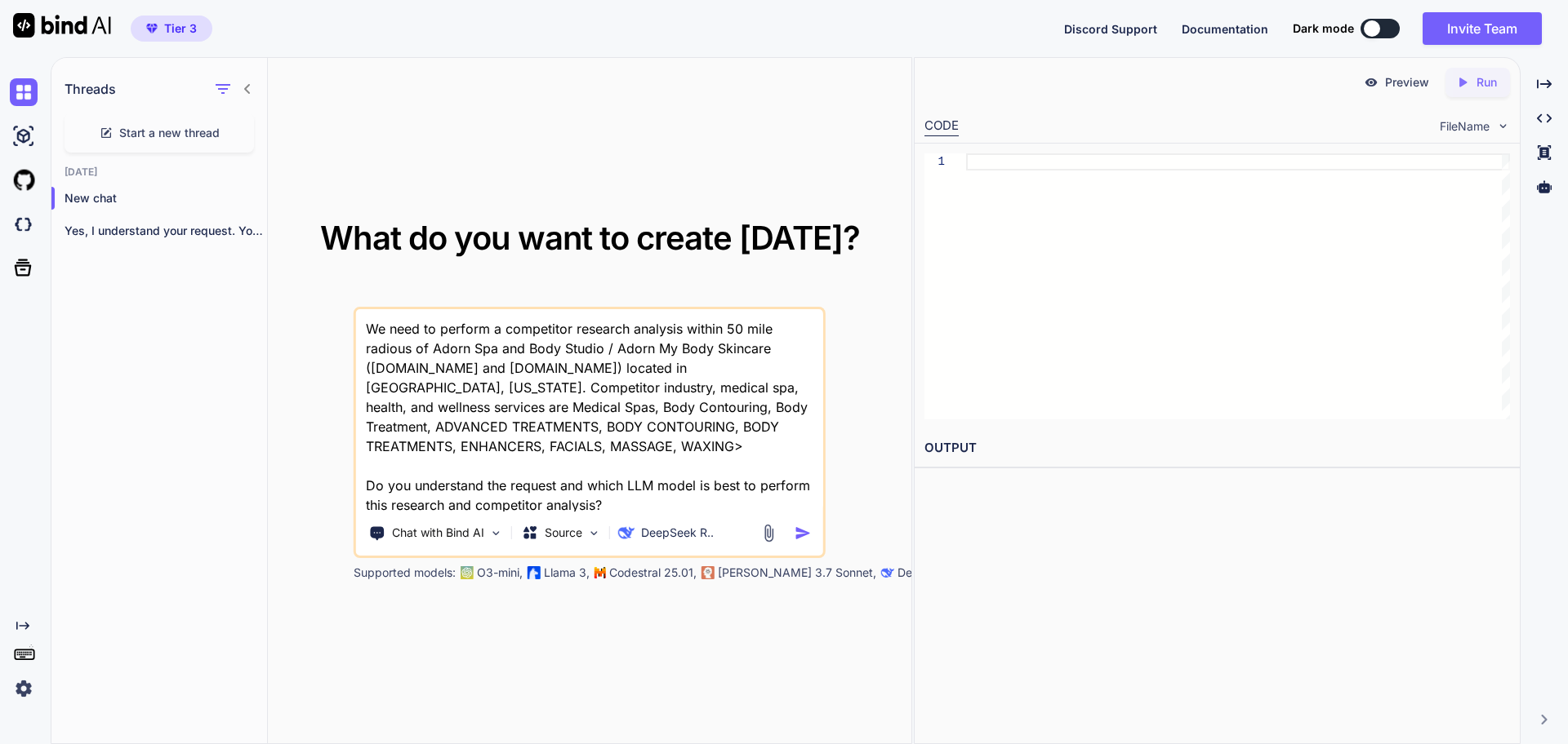
click at [26, 24] on img at bounding box center [62, 26] width 98 height 25
click at [805, 535] on img "button" at bounding box center [803, 533] width 17 height 17
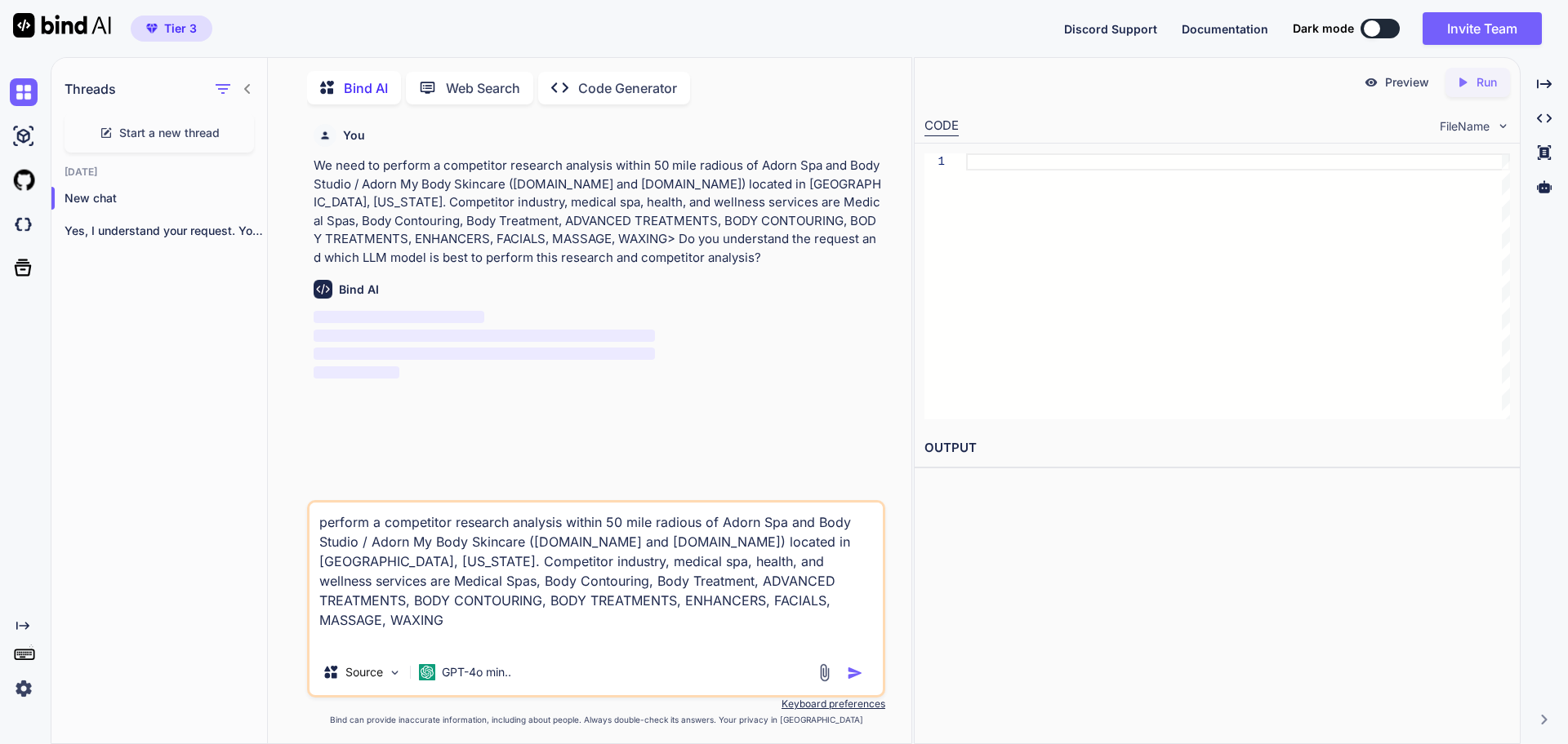
scroll to position [7, 0]
click at [36, 266] on div at bounding box center [27, 268] width 35 height 26
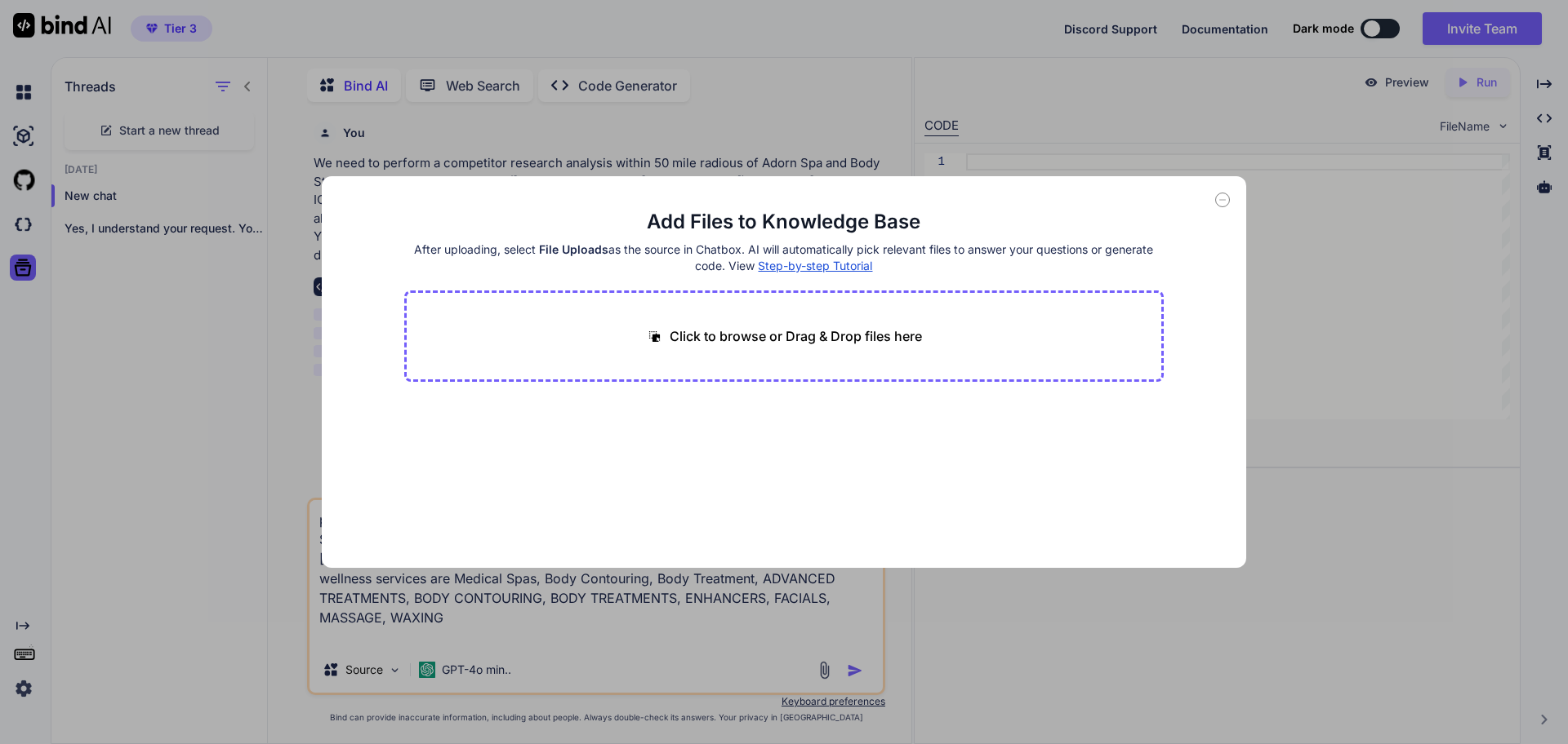
click at [25, 225] on div "Add Files to Knowledge Base After uploading, select File Uploads as the source …" at bounding box center [784, 372] width 1568 height 744
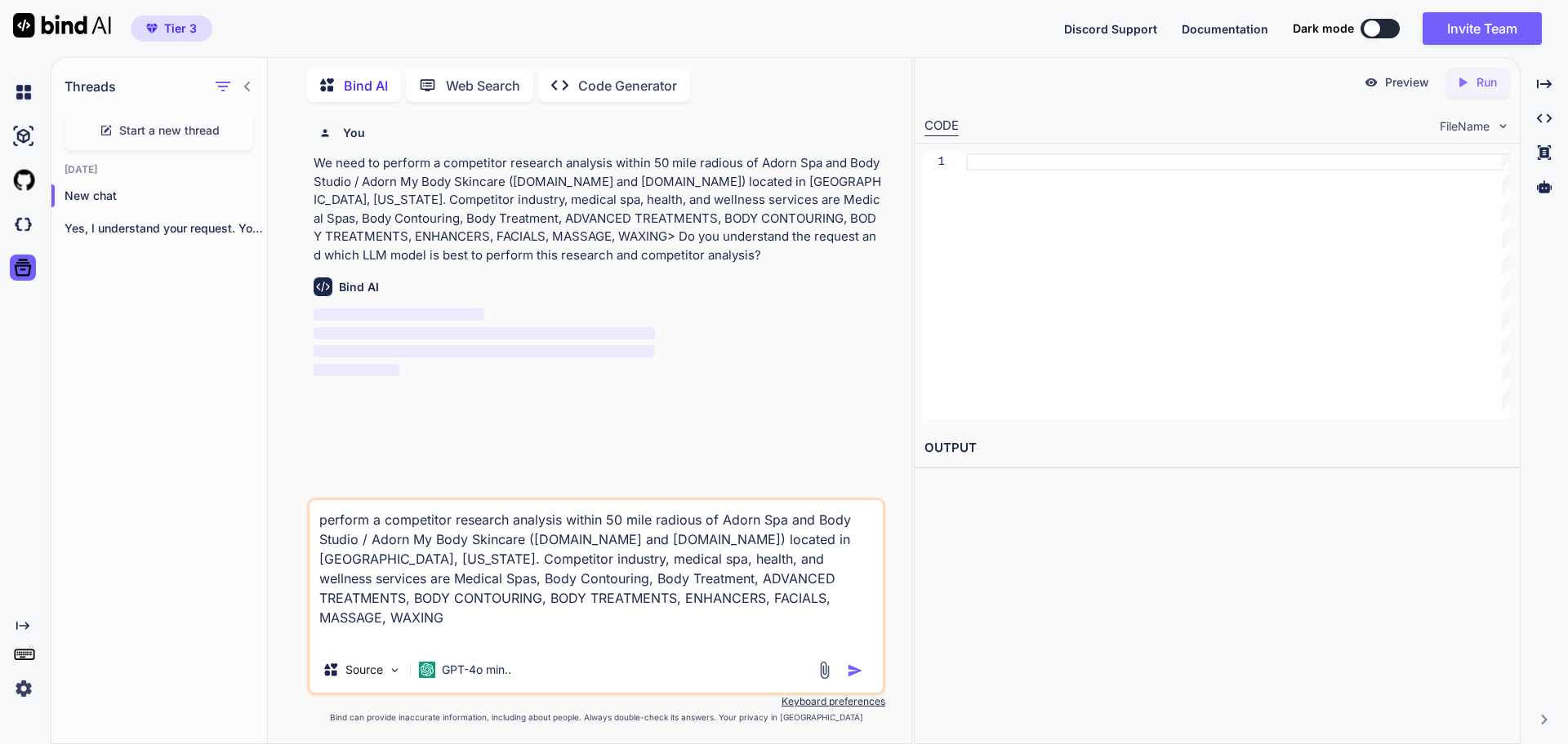
click at [25, 225] on img at bounding box center [24, 225] width 28 height 28
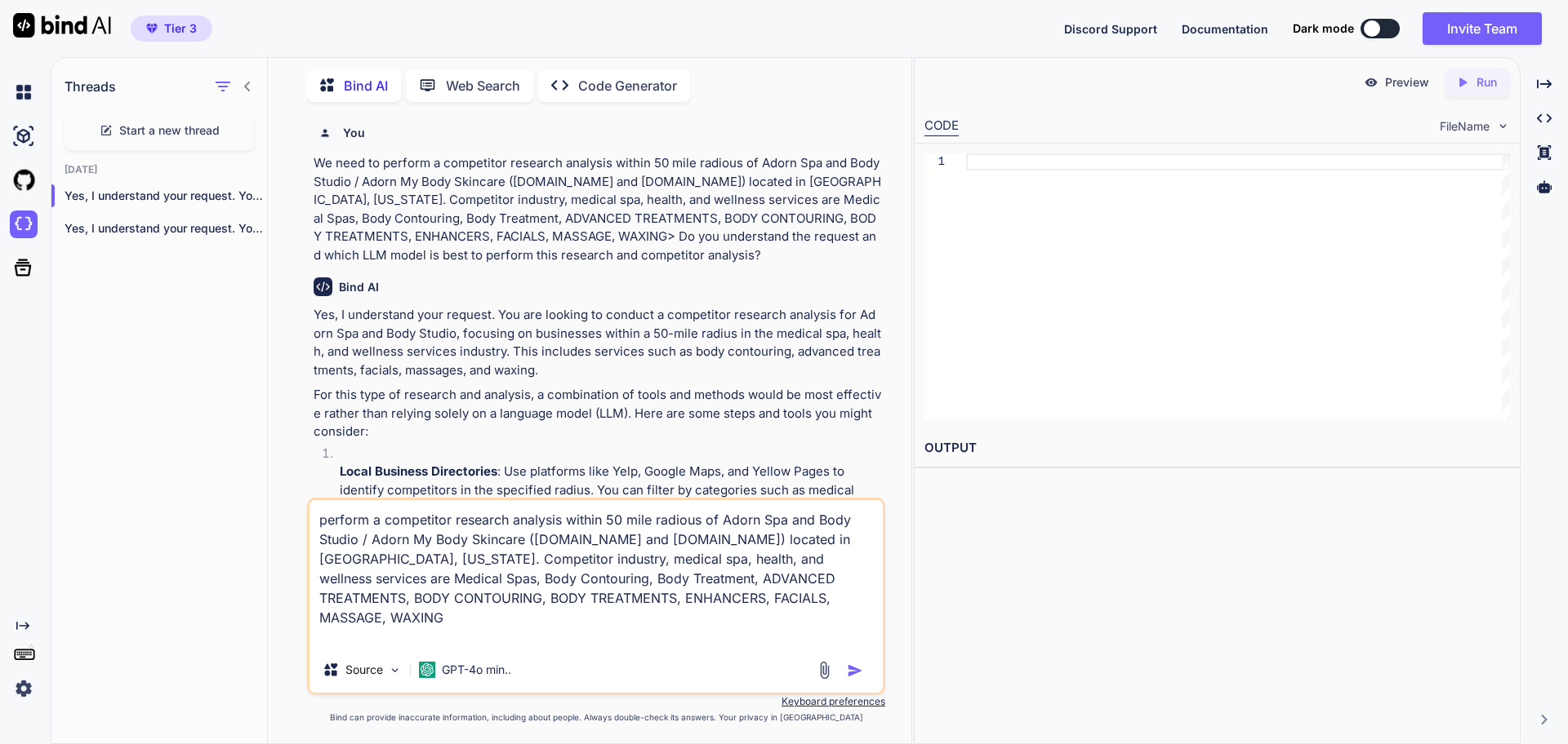
click at [58, 26] on img at bounding box center [62, 26] width 98 height 25
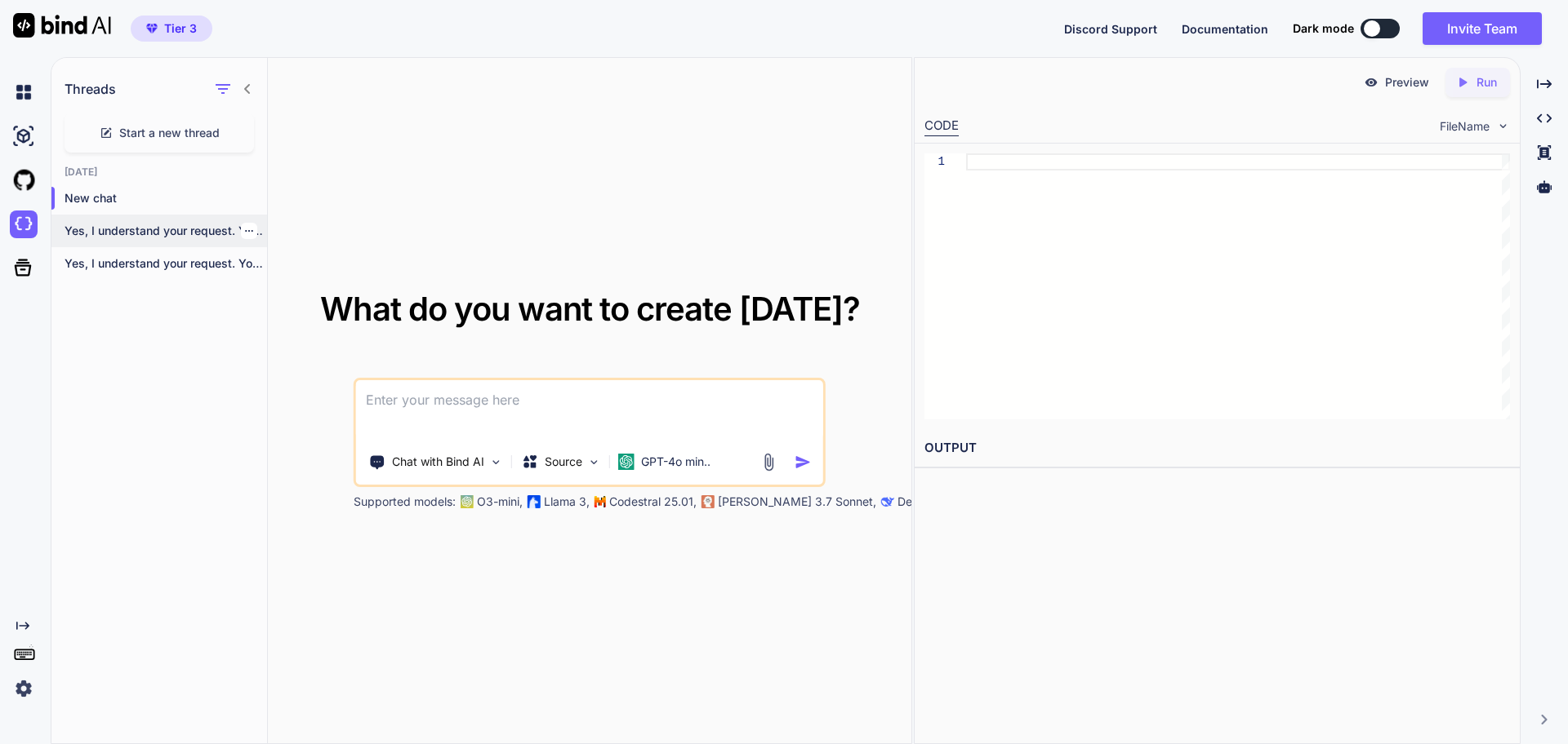
click at [78, 232] on p "Yes, I understand your request. You are..." at bounding box center [166, 231] width 203 height 16
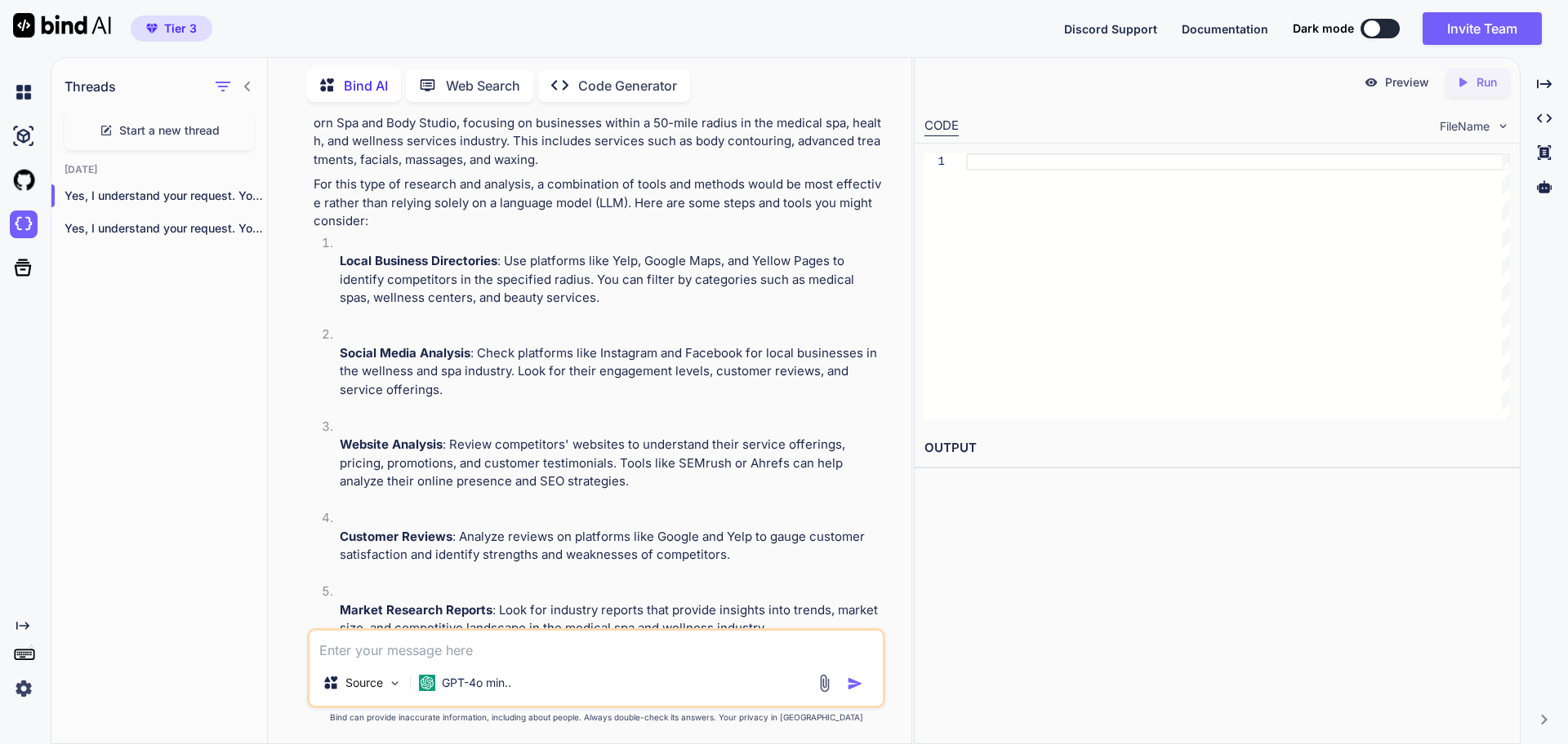
scroll to position [465, 0]
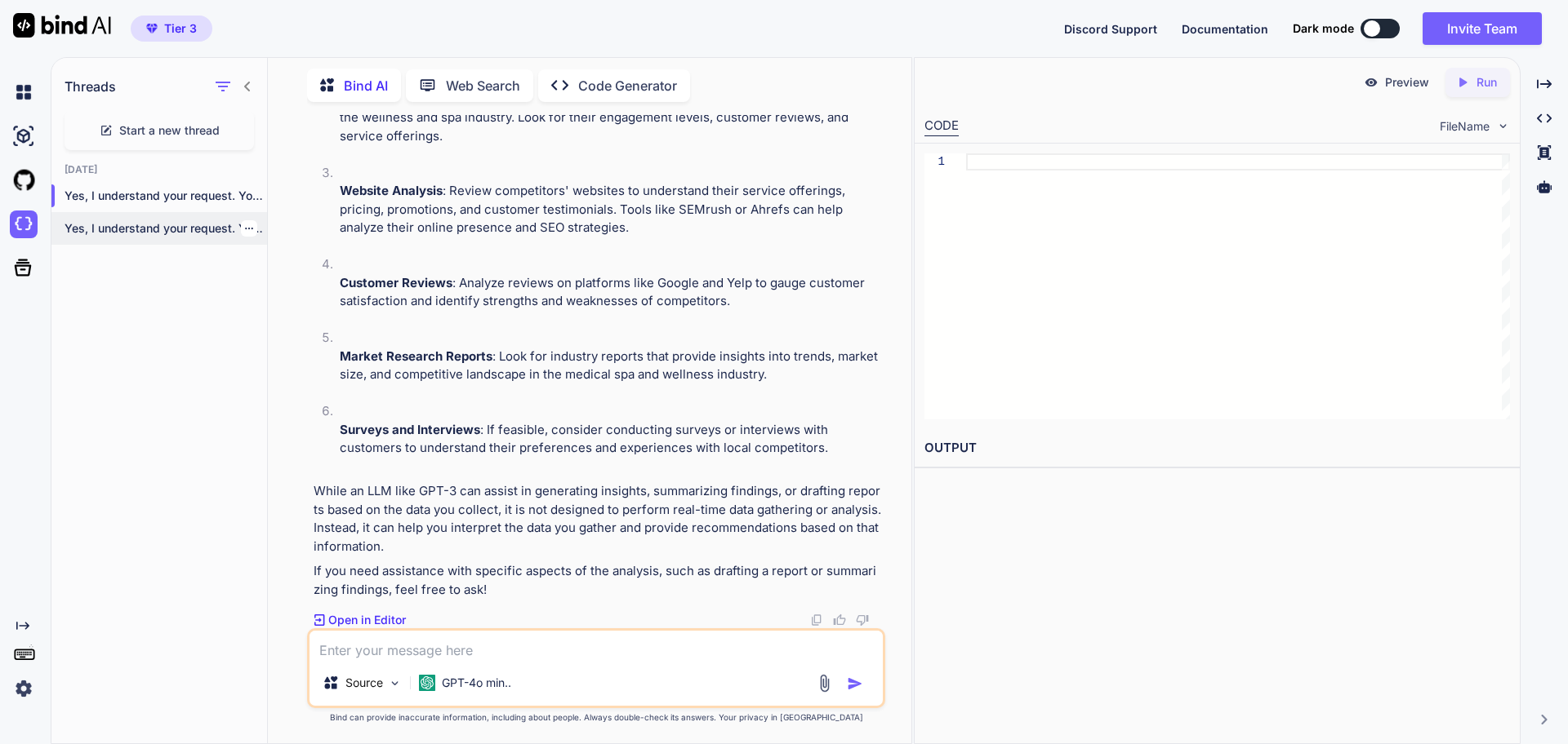
click at [142, 213] on div "Yes, I understand your request. You are..." at bounding box center [158, 229] width 215 height 33
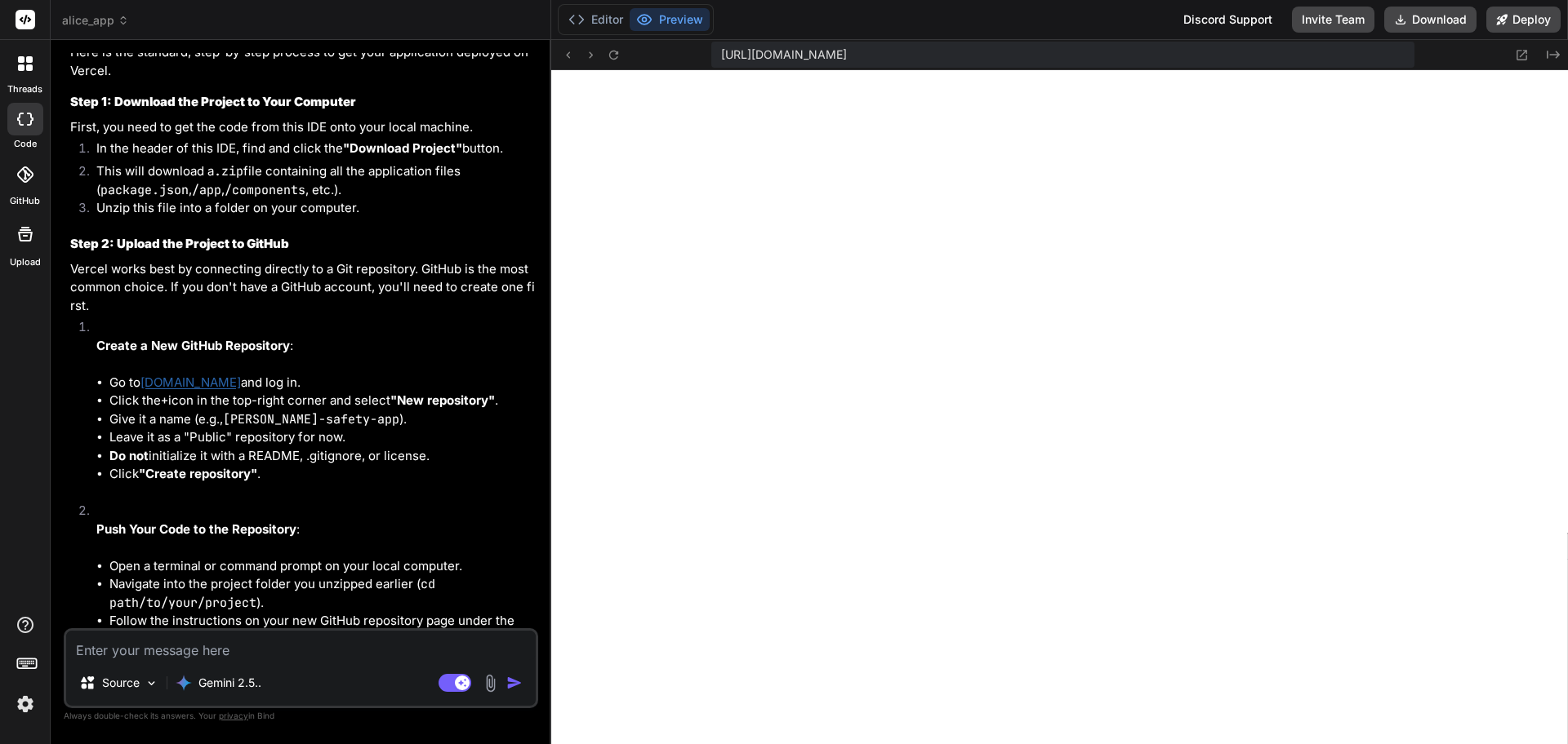
scroll to position [3156, 0]
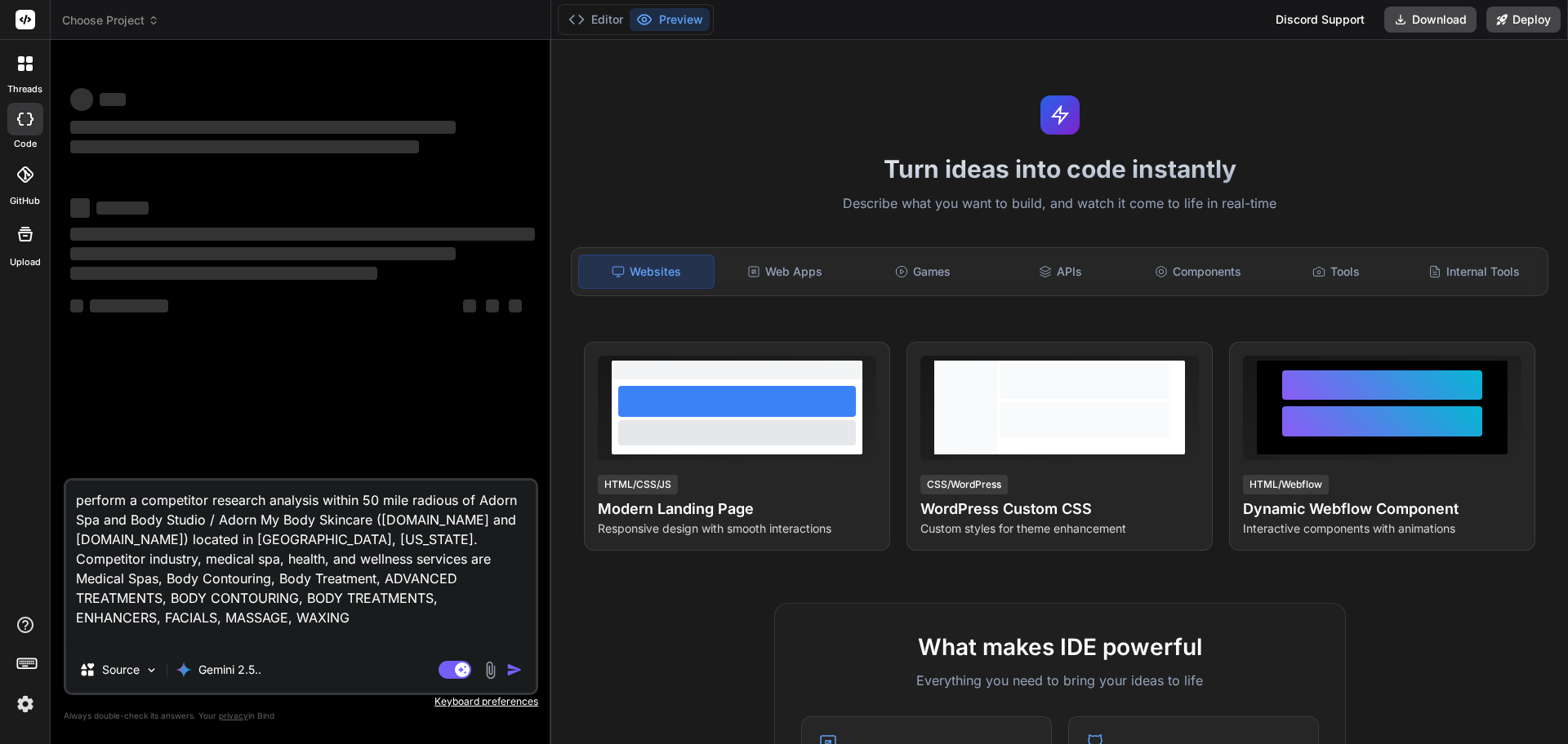
click at [18, 21] on rect at bounding box center [26, 20] width 20 height 20
click at [20, 51] on div at bounding box center [26, 63] width 35 height 35
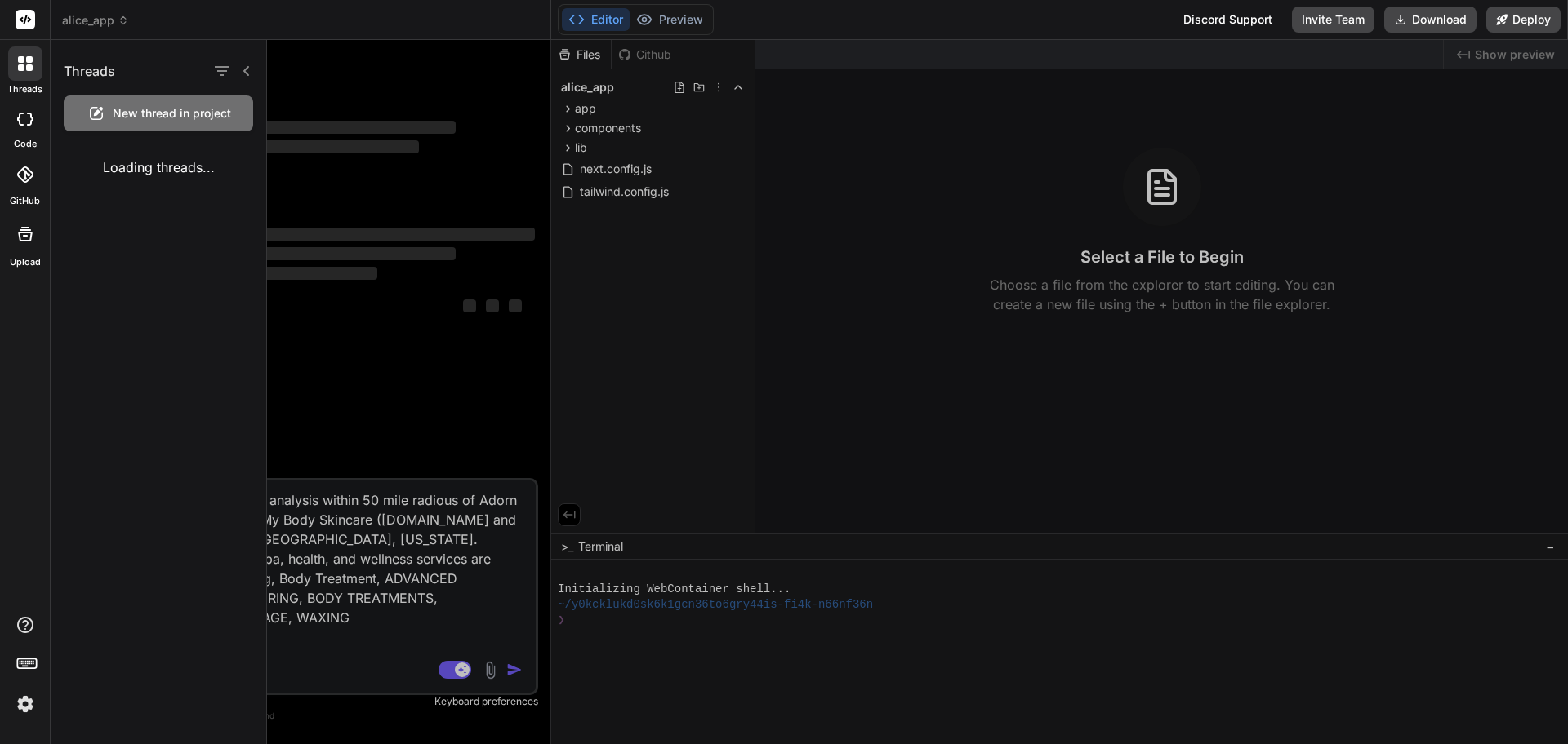
click at [131, 117] on span "New thread in project" at bounding box center [172, 114] width 119 height 16
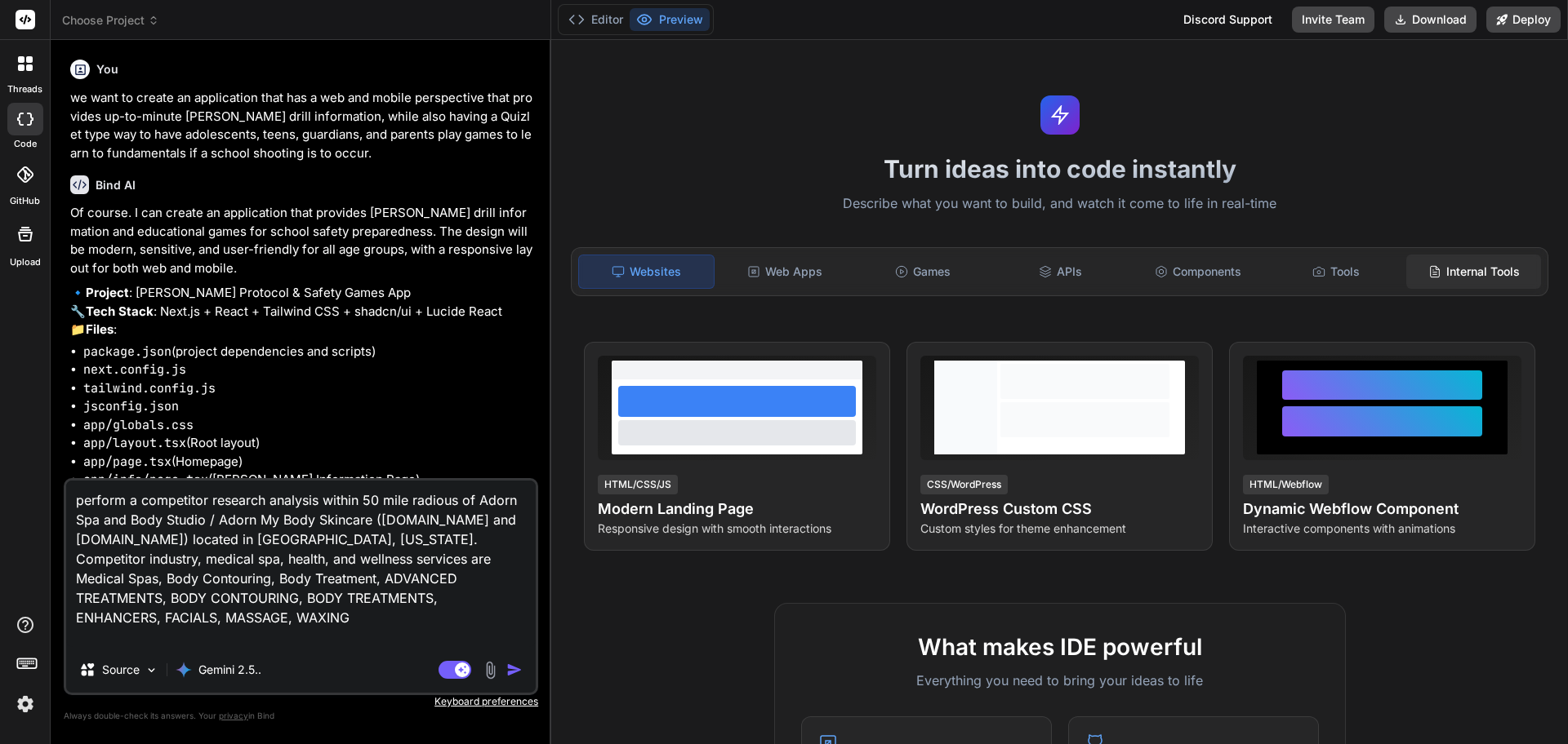
type textarea "x"
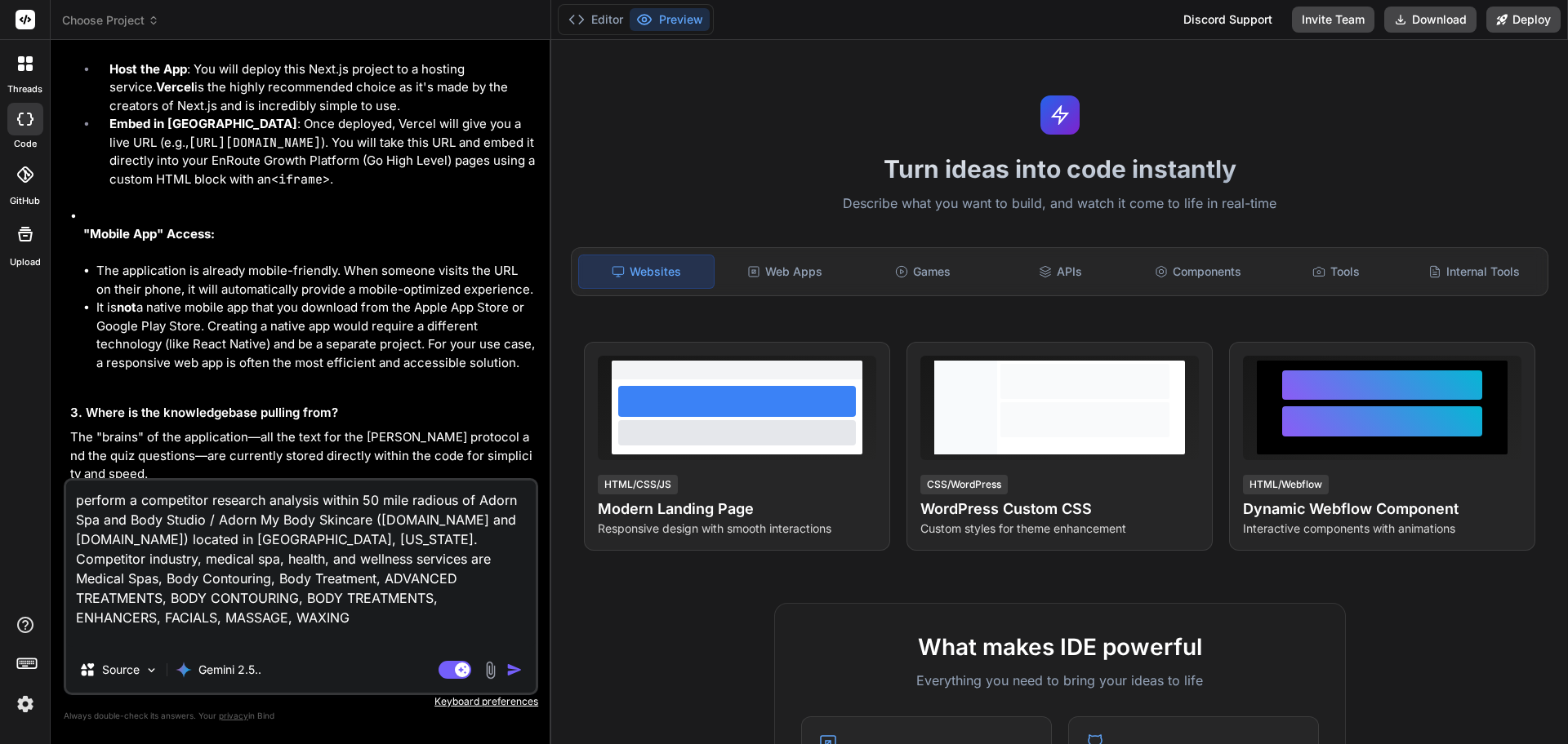
scroll to position [2379, 0]
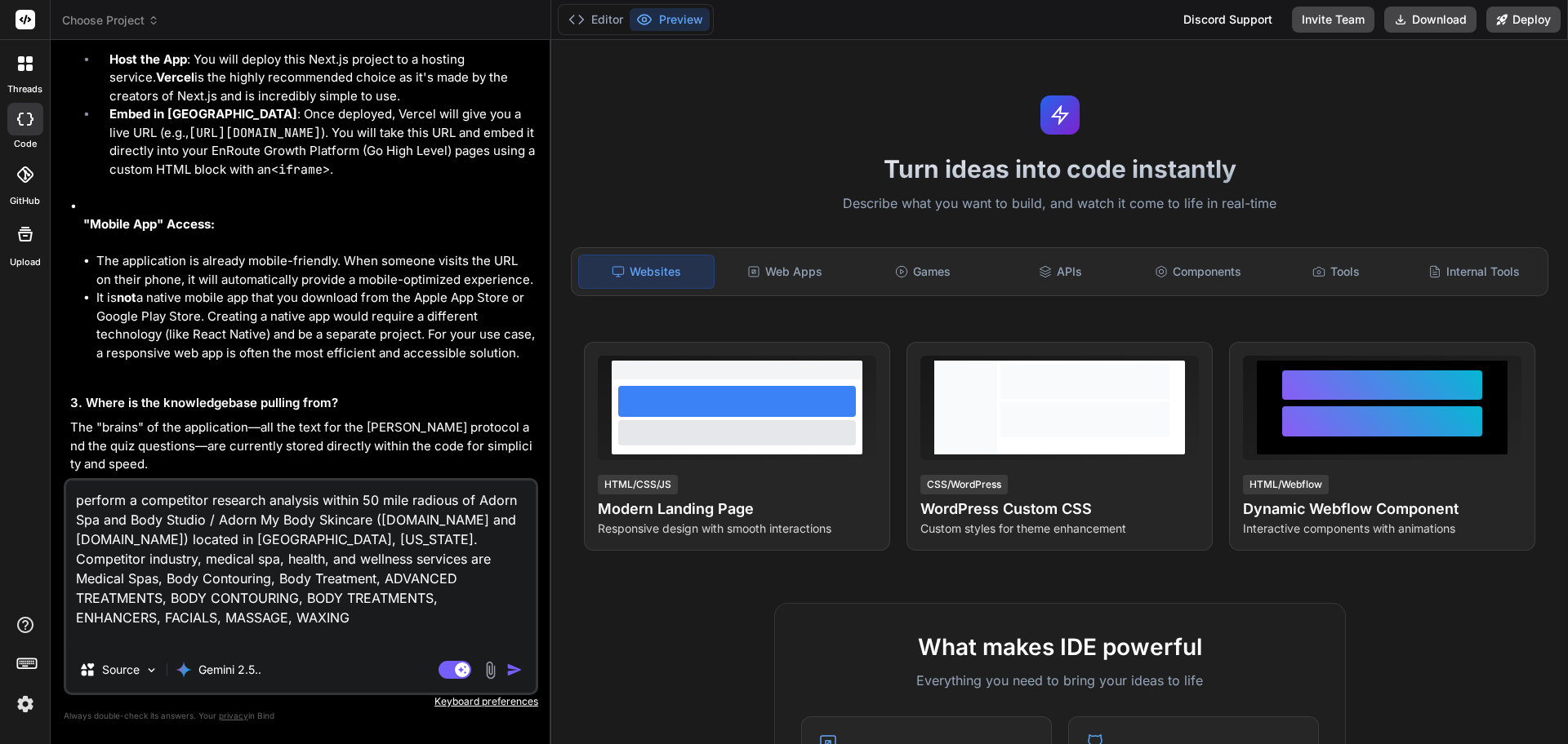
click at [33, 700] on img at bounding box center [26, 704] width 28 height 28
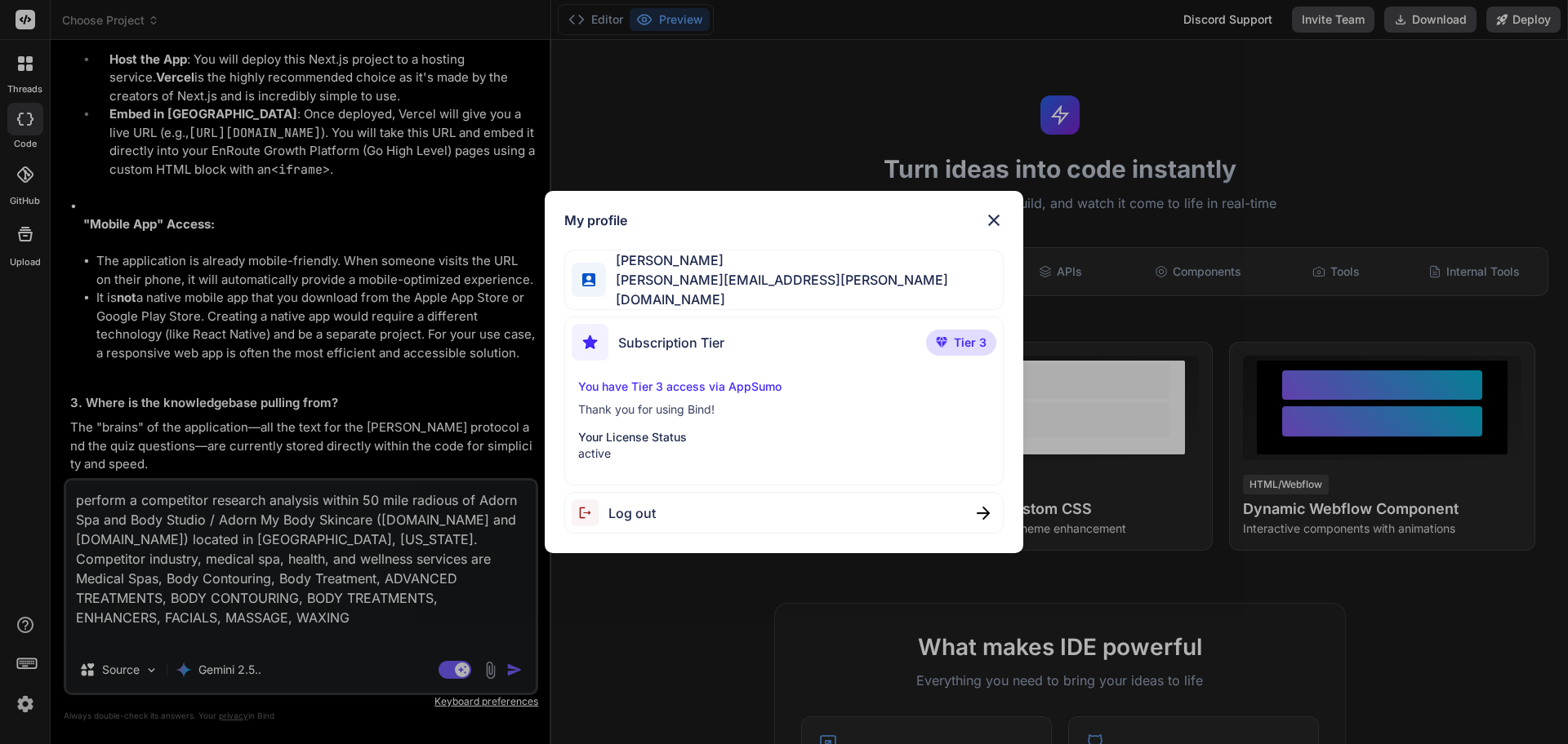
click at [702, 339] on span "Subscription Tier" at bounding box center [671, 343] width 106 height 20
click at [990, 346] on p "Tier 3" at bounding box center [960, 343] width 70 height 26
click at [991, 227] on img at bounding box center [993, 221] width 20 height 20
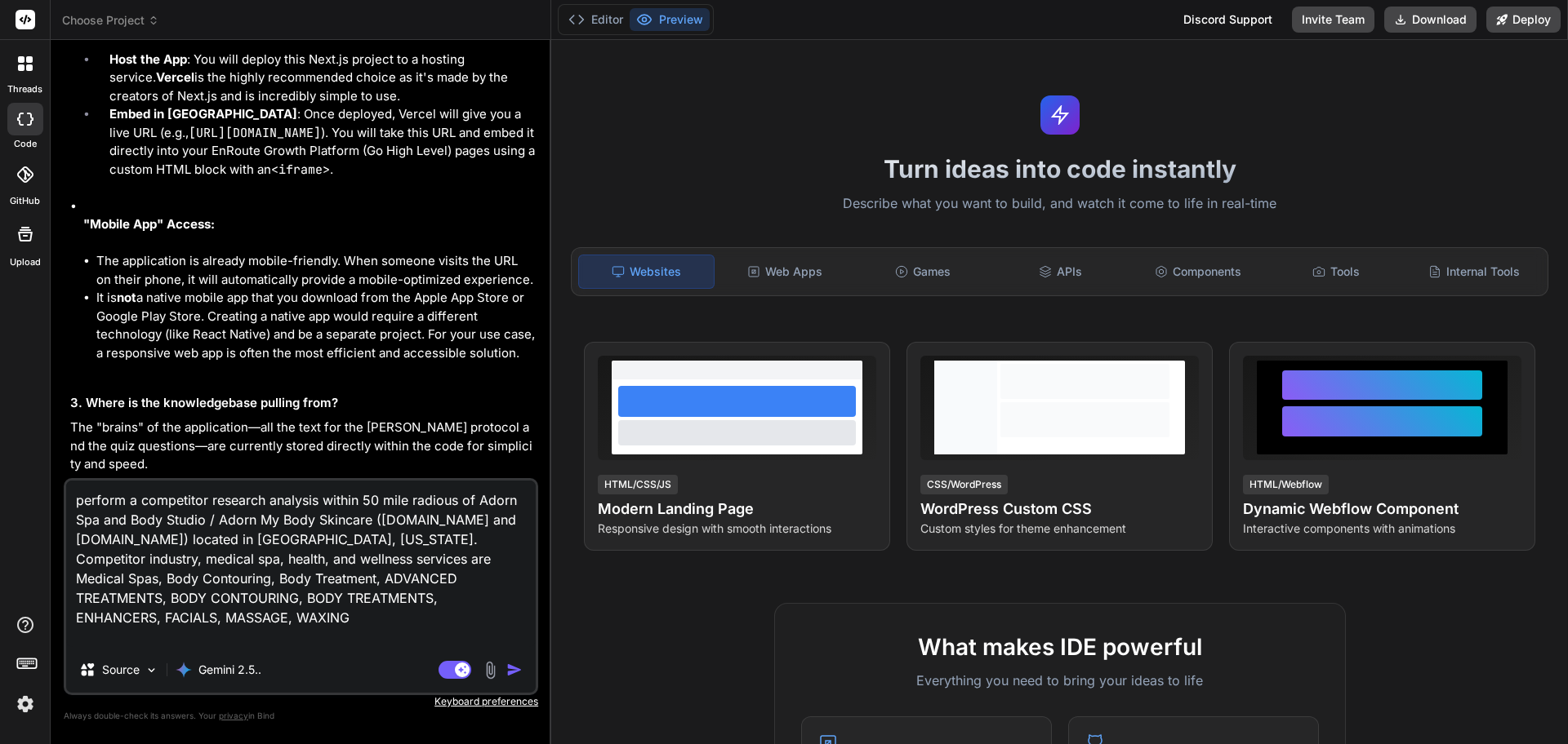
click at [23, 21] on rect at bounding box center [26, 20] width 20 height 20
